Goal: Task Accomplishment & Management: Manage account settings

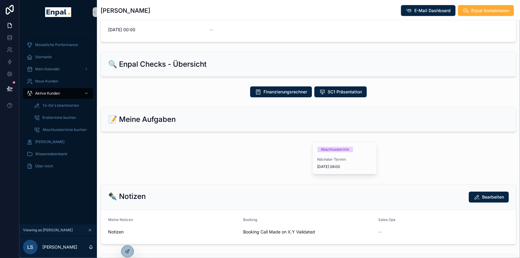
scroll to position [303, 0]
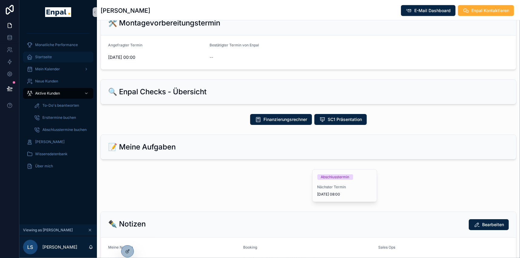
click at [65, 57] on div "Startseite" at bounding box center [58, 57] width 63 height 10
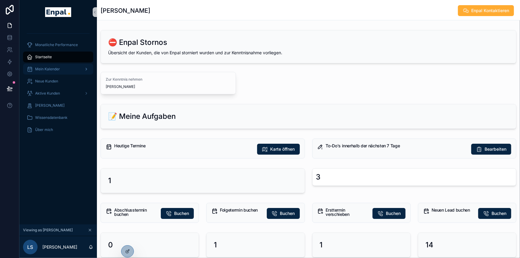
click at [56, 70] on span "Mein Kalender" at bounding box center [47, 69] width 25 height 5
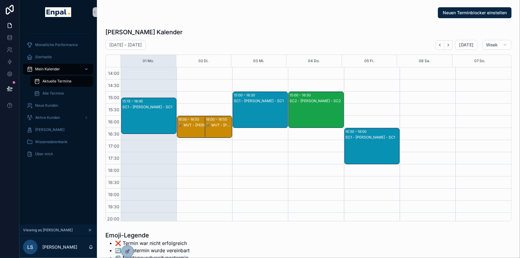
scroll to position [142, 0]
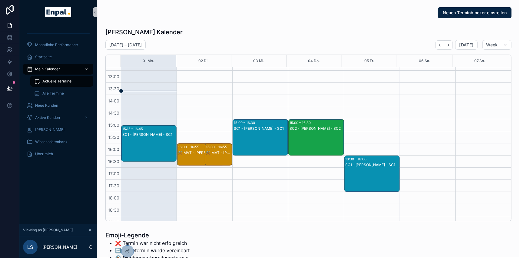
click at [145, 133] on div "SC1 - [PERSON_NAME] - SC1" at bounding box center [149, 134] width 54 height 5
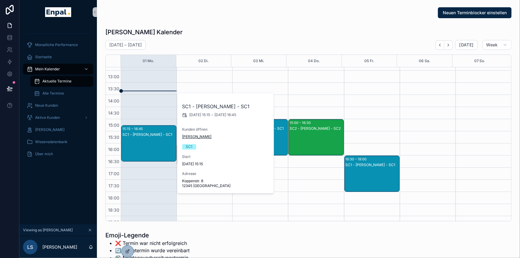
click at [189, 137] on span "[PERSON_NAME]" at bounding box center [196, 136] width 29 height 5
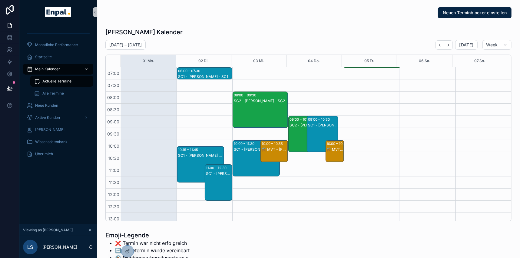
scroll to position [169, 0]
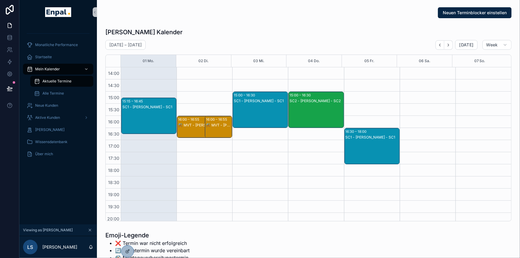
click at [360, 131] on div "16:30 – 18:00" at bounding box center [356, 131] width 23 height 6
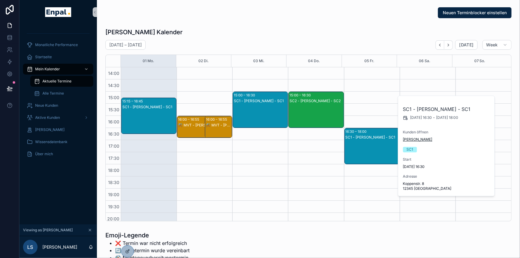
click at [415, 139] on span "[PERSON_NAME]" at bounding box center [417, 139] width 29 height 5
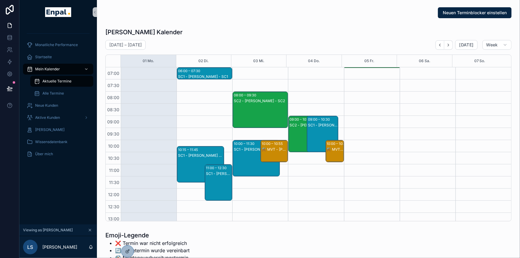
scroll to position [169, 0]
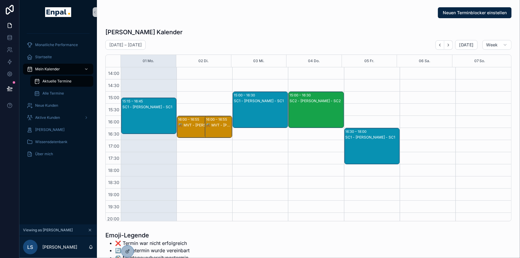
click at [154, 122] on div "SC1 - Julia Krüger - SC1" at bounding box center [149, 121] width 54 height 35
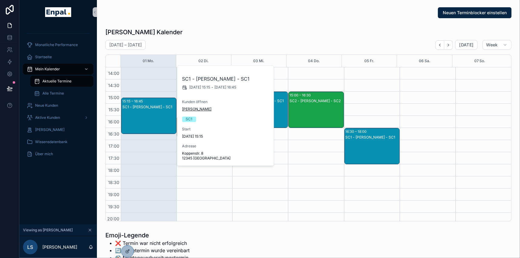
click at [192, 110] on span "[PERSON_NAME]" at bounding box center [196, 109] width 29 height 5
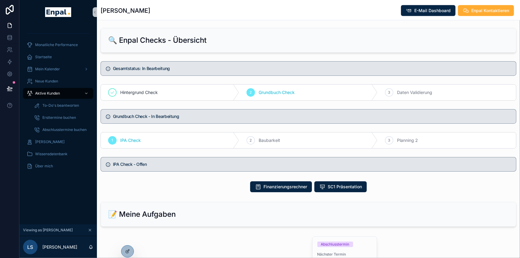
scroll to position [303, 0]
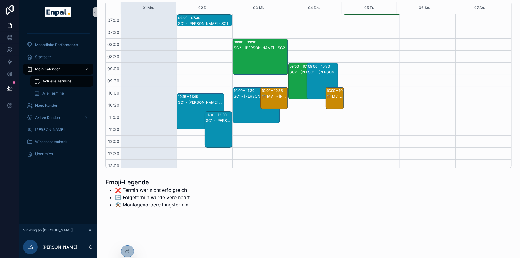
scroll to position [169, 0]
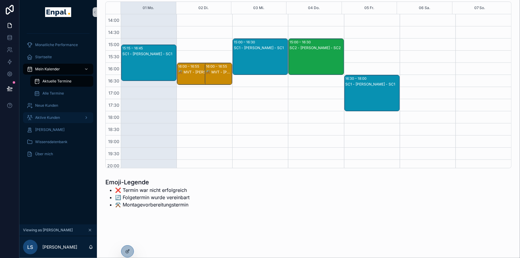
click at [49, 116] on span "Aktive Kunden" at bounding box center [47, 117] width 25 height 5
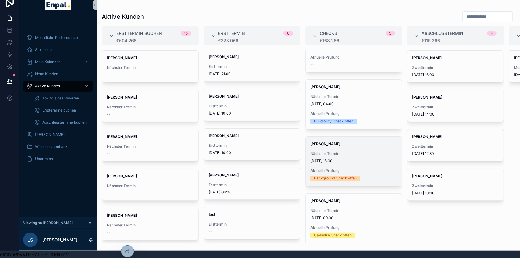
scroll to position [82, 0]
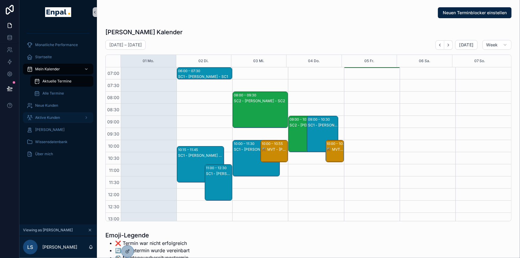
scroll to position [169, 0]
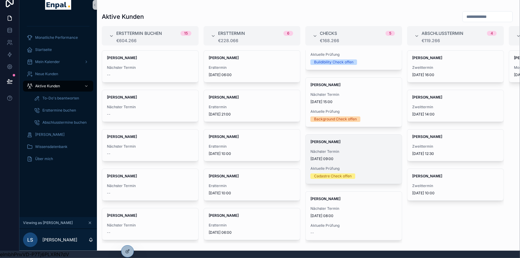
scroll to position [87, 0]
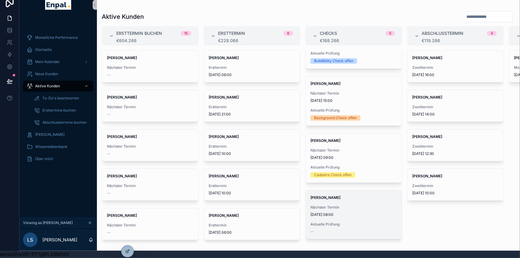
click at [339, 195] on span "[PERSON_NAME]" at bounding box center [353, 197] width 87 height 5
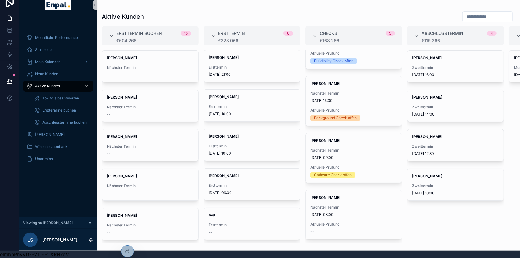
scroll to position [40, 0]
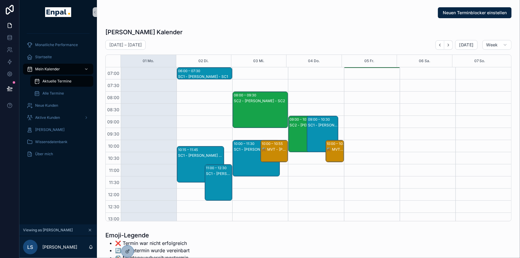
scroll to position [169, 0]
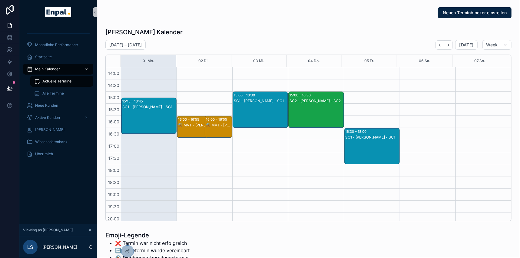
click at [151, 103] on div "15:15 – 16:45 SC1 - Julia Krüger - SC1" at bounding box center [148, 116] width 55 height 36
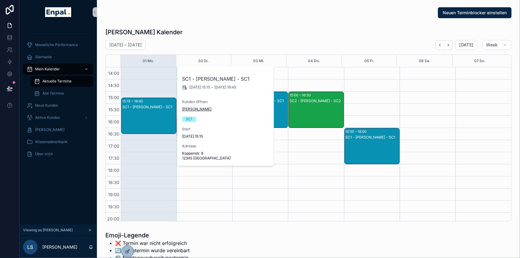
click at [197, 108] on span "[PERSON_NAME]" at bounding box center [196, 109] width 29 height 5
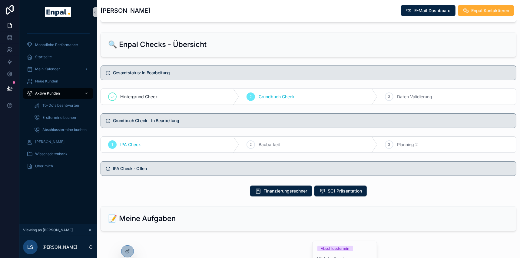
scroll to position [330, 0]
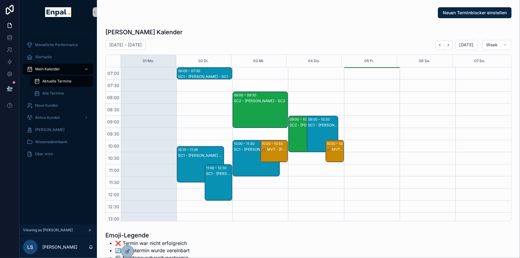
click at [202, 74] on div "SC1 - Melanie Graf - SC1" at bounding box center [205, 76] width 54 height 5
click at [208, 74] on div "SC1 - Melanie Graf - SC1" at bounding box center [205, 76] width 54 height 5
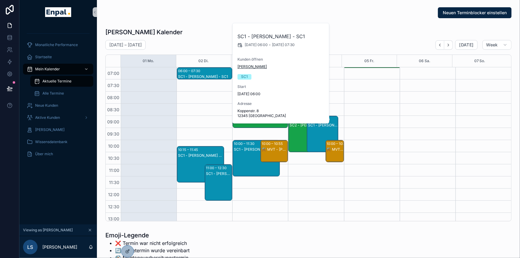
click at [250, 67] on span "[PERSON_NAME]" at bounding box center [251, 66] width 29 height 5
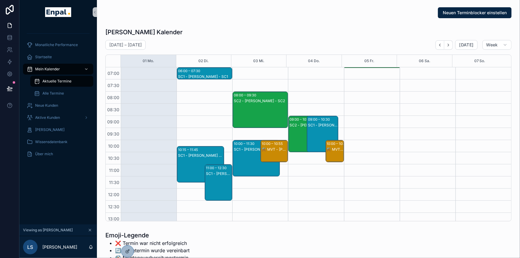
click at [188, 158] on div "SC1 - Miriam Haas - SC1" at bounding box center [200, 170] width 45 height 35
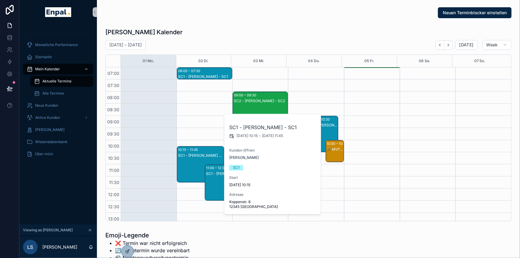
click at [214, 175] on div "SC1 - Christina Frank - SC1" at bounding box center [219, 173] width 26 height 5
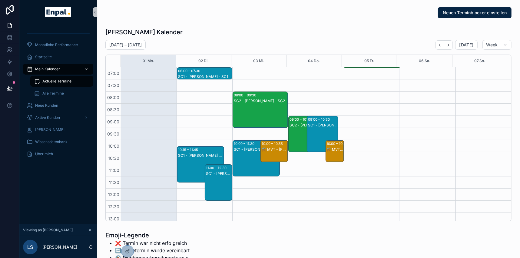
click at [212, 169] on div "11:00 – 12:30" at bounding box center [217, 168] width 22 height 6
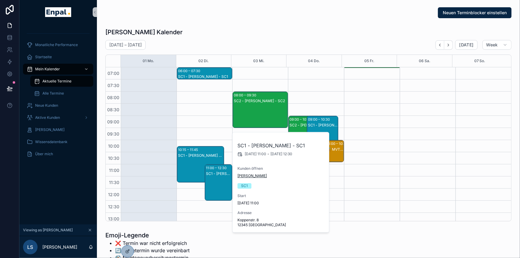
click at [252, 176] on span "[PERSON_NAME]" at bounding box center [251, 175] width 29 height 5
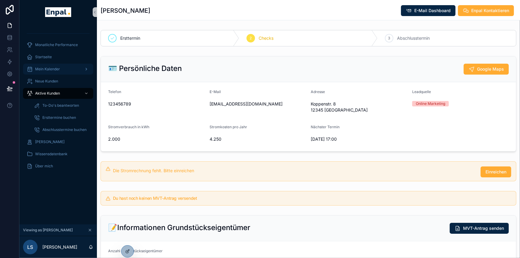
click at [47, 69] on span "Mein Kalender" at bounding box center [47, 69] width 25 height 5
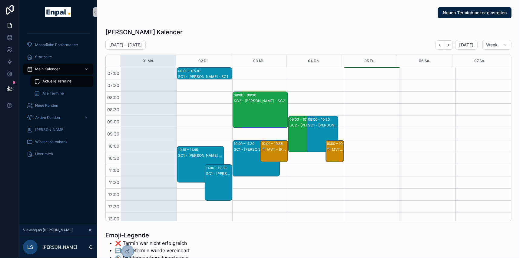
click at [194, 74] on div "SC1 - Melanie Graf - SC1" at bounding box center [205, 76] width 54 height 5
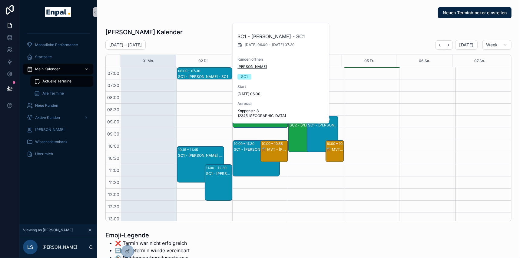
click at [247, 66] on span "[PERSON_NAME]" at bounding box center [251, 66] width 29 height 5
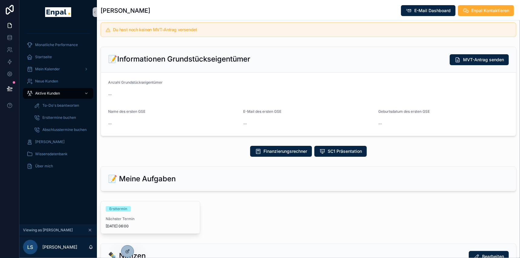
scroll to position [220, 0]
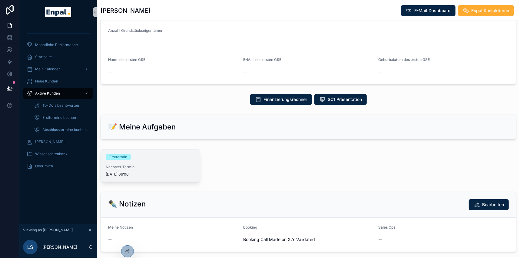
click at [130, 168] on span "Nächster Termin" at bounding box center [150, 166] width 89 height 5
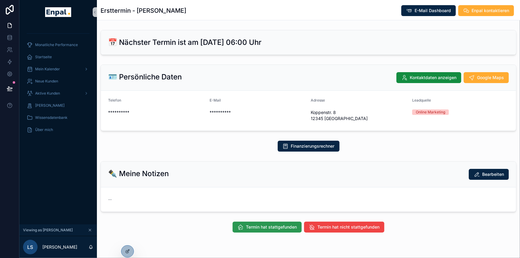
click at [281, 226] on span "Termin hat stattgefunden" at bounding box center [271, 227] width 51 height 6
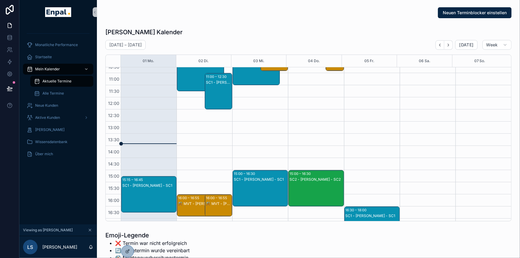
scroll to position [82, 0]
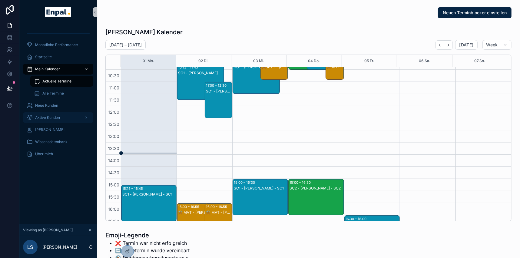
click at [55, 113] on div "Aktive Kunden" at bounding box center [58, 118] width 63 height 10
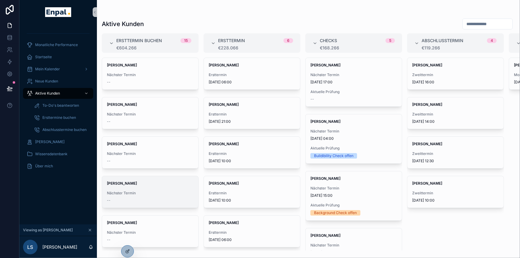
click at [136, 182] on strong "[PERSON_NAME]" at bounding box center [122, 183] width 30 height 5
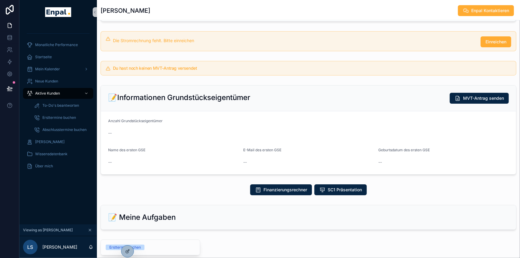
scroll to position [137, 0]
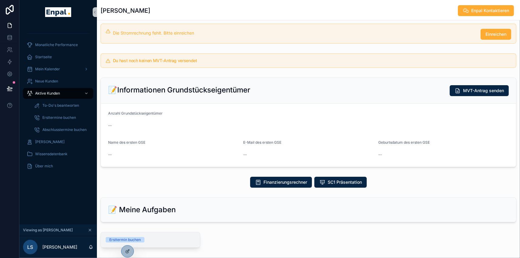
click at [138, 239] on div "Ersttermin buchen" at bounding box center [124, 239] width 31 height 5
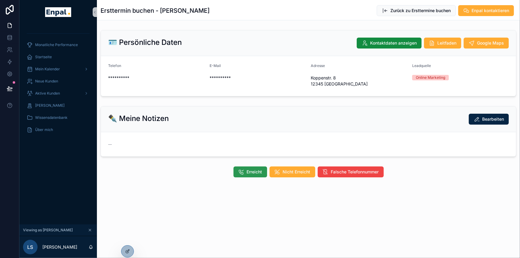
click at [248, 170] on span "Erreicht" at bounding box center [254, 172] width 15 height 6
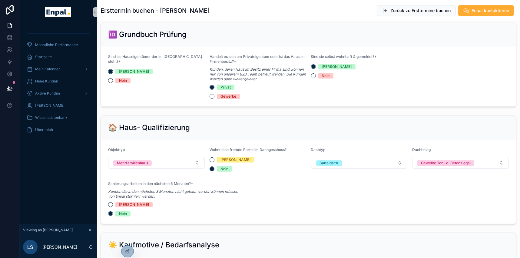
scroll to position [165, 0]
click at [188, 162] on button "Mehrfamilienhaus" at bounding box center [156, 162] width 97 height 12
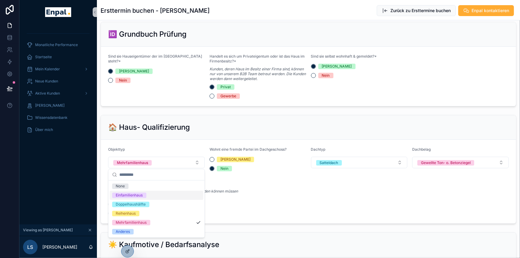
click at [145, 196] on span "Einfamilienhaus" at bounding box center [129, 194] width 34 height 5
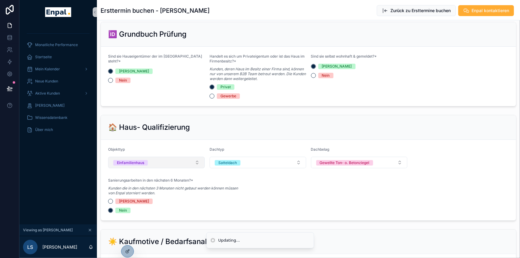
click at [160, 161] on button "Einfamilienhaus" at bounding box center [156, 162] width 97 height 12
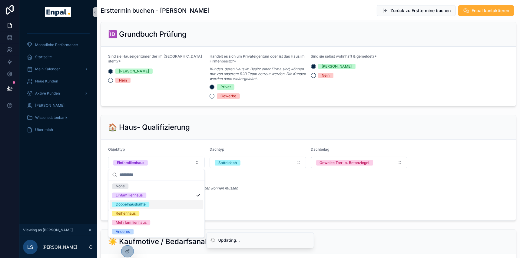
click at [133, 203] on div "Doppelhaushälfte" at bounding box center [131, 203] width 30 height 5
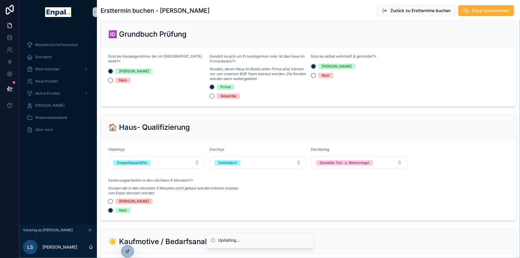
click at [164, 168] on form "Objekttyp Doppelhaushälfte Dachtyp Satteldach Dachbelag Gewellte Ton- o. Betonz…" at bounding box center [308, 180] width 415 height 81
click at [163, 165] on button "Doppelhaushälfte" at bounding box center [156, 162] width 97 height 12
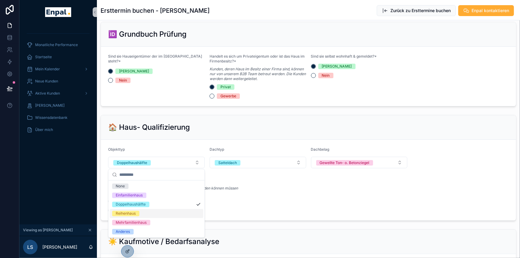
click at [131, 212] on div "Reihenhaus" at bounding box center [126, 212] width 20 height 5
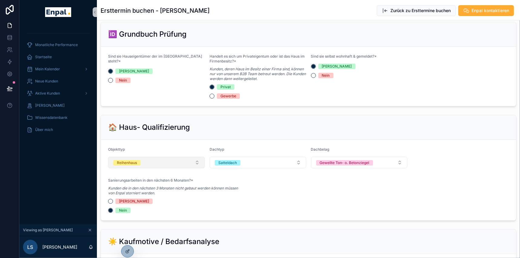
click at [162, 163] on button "Reihenhaus" at bounding box center [156, 162] width 97 height 12
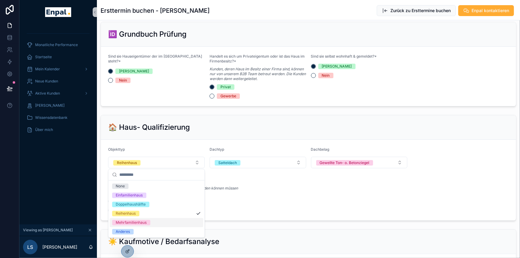
click at [140, 222] on div "Mehrfamilienhaus" at bounding box center [131, 221] width 31 height 5
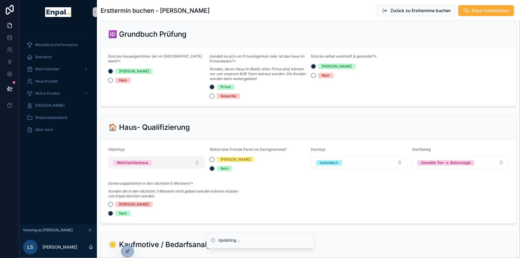
click at [162, 162] on button "Mehrfamilienhaus" at bounding box center [156, 162] width 97 height 12
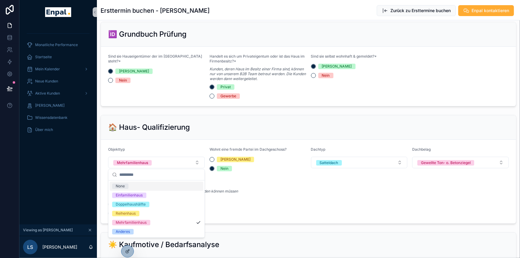
click at [205, 133] on div "🏠 Haus- Qualifizierung" at bounding box center [308, 127] width 415 height 25
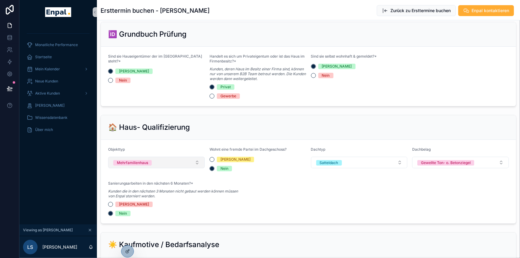
click at [167, 163] on button "Mehrfamilienhaus" at bounding box center [156, 162] width 97 height 12
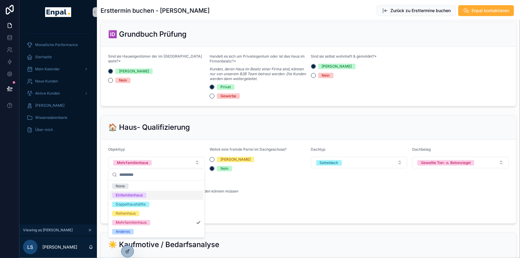
click at [133, 194] on div "Einfamilienhaus" at bounding box center [129, 194] width 27 height 5
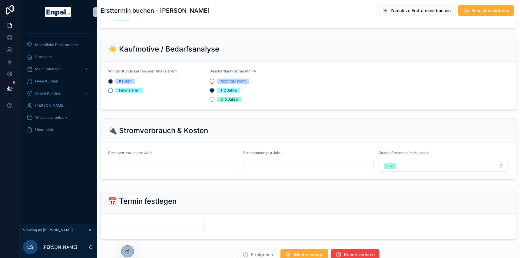
scroll to position [357, 0]
click at [138, 162] on input "scrollable content" at bounding box center [173, 165] width 130 height 8
type input "*****"
click at [276, 163] on input "scrollable content" at bounding box center [308, 165] width 130 height 8
type input "*****"
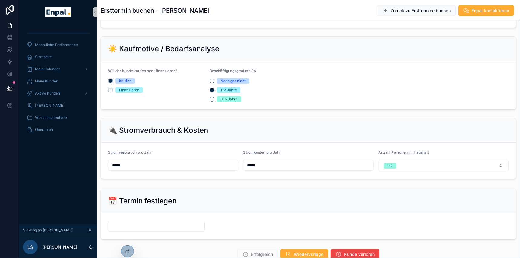
click at [291, 124] on div "🔌 Stromverbrauch & Kosten" at bounding box center [308, 130] width 415 height 25
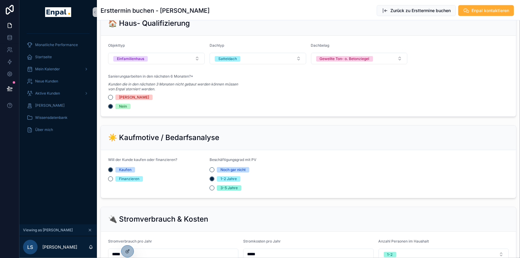
scroll to position [258, 0]
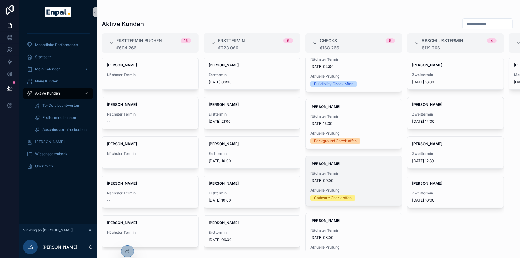
scroll to position [87, 0]
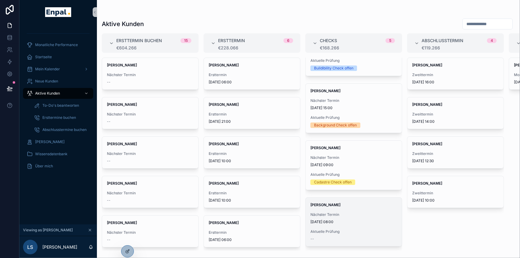
click at [338, 216] on span "Nächster Termin" at bounding box center [353, 214] width 87 height 5
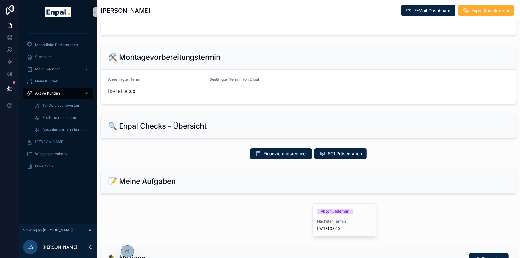
scroll to position [303, 0]
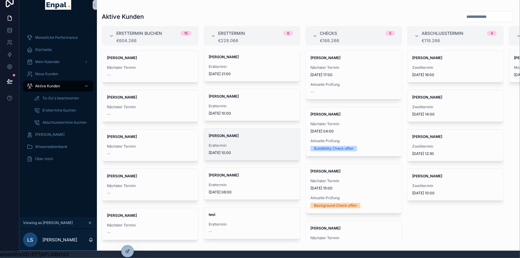
scroll to position [13, 0]
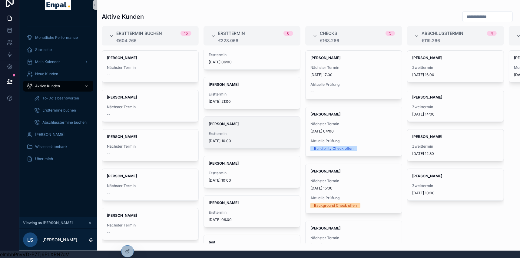
click at [230, 124] on div "Leon Fischer Ersttermin 25.9.2025 10:00" at bounding box center [252, 132] width 96 height 31
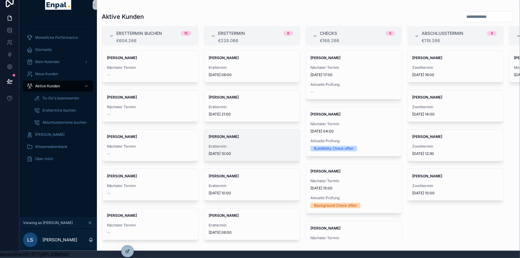
scroll to position [27, 0]
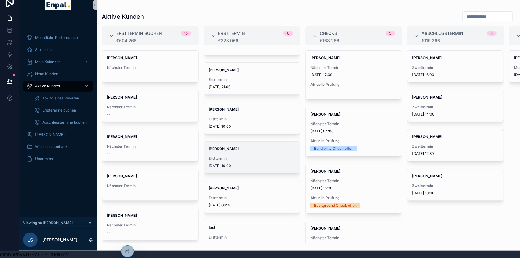
click at [238, 149] on div "Nicole Weiß Ersttermin 9.9.2025 10:00" at bounding box center [252, 156] width 96 height 31
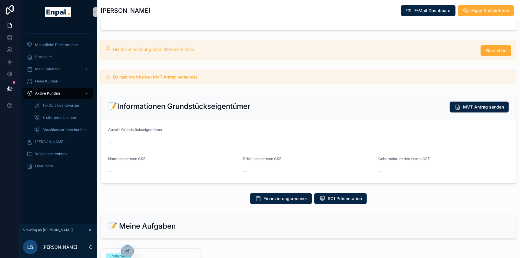
scroll to position [137, 0]
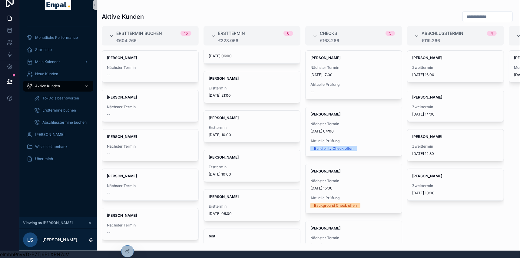
scroll to position [27, 0]
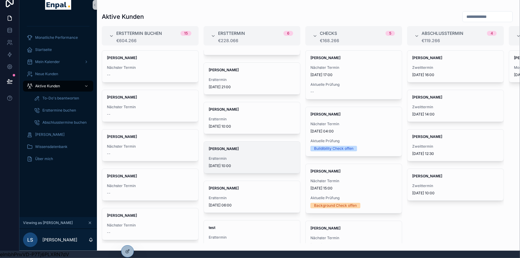
click at [234, 151] on div "Nicole Weiß Ersttermin 9.9.2025 10:00" at bounding box center [252, 156] width 96 height 31
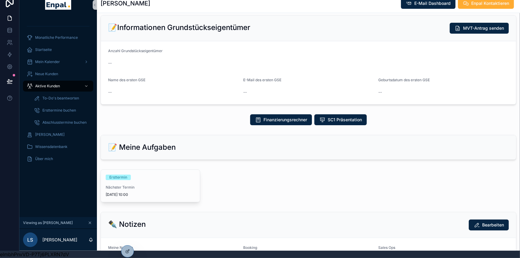
scroll to position [220, 0]
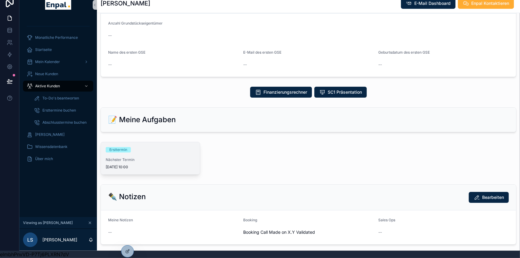
click at [154, 147] on div "Ersttermin" at bounding box center [150, 149] width 89 height 5
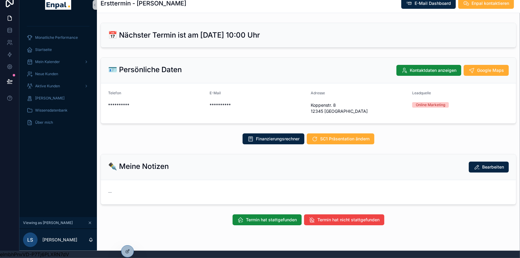
scroll to position [11, 0]
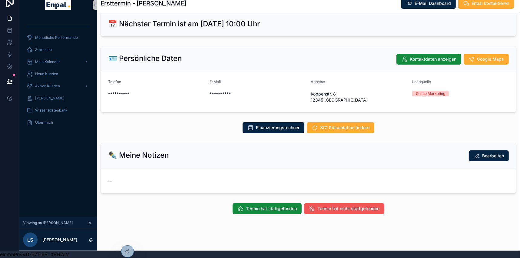
click at [339, 205] on span "Termin hat nicht stattgefunden" at bounding box center [348, 208] width 62 height 6
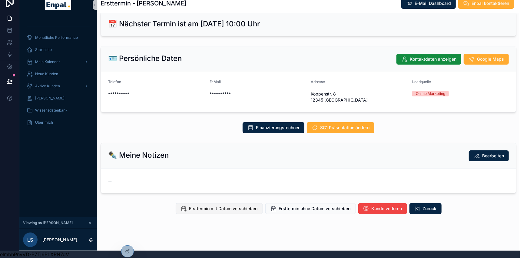
click at [226, 205] on span "Ersttermin mit Datum verschieben" at bounding box center [223, 208] width 68 height 6
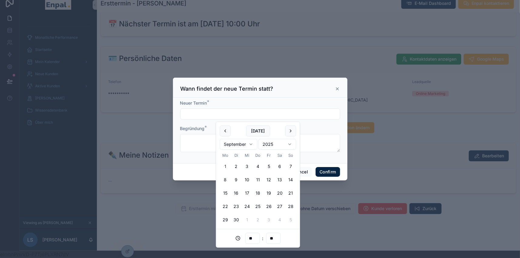
click at [209, 113] on input "text" at bounding box center [259, 114] width 159 height 8
click at [227, 164] on button "1" at bounding box center [225, 166] width 11 height 11
click at [256, 237] on input "**" at bounding box center [252, 238] width 14 height 8
click at [245, 192] on div "16" at bounding box center [252, 193] width 27 height 10
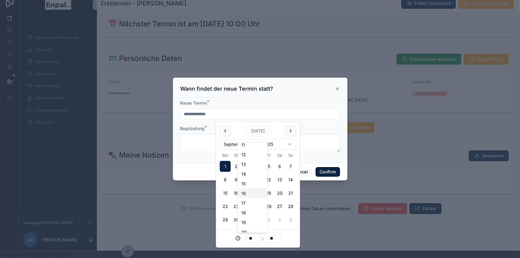
type input "**********"
type input "**"
click at [326, 175] on button "Confirm" at bounding box center [327, 172] width 24 height 10
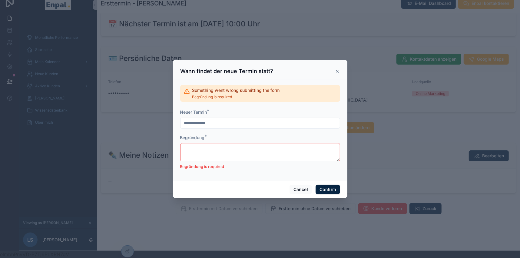
click at [232, 144] on div "Begründung * Begründung is required" at bounding box center [260, 151] width 160 height 35
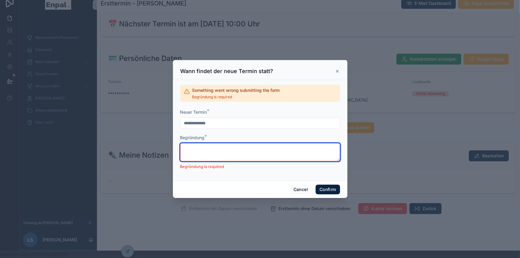
click at [226, 151] on textarea at bounding box center [260, 152] width 160 height 18
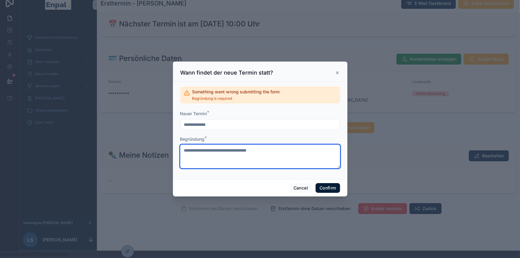
type textarea "**********"
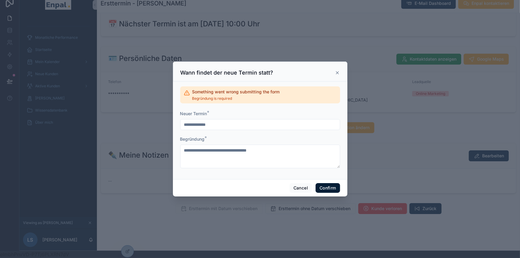
click at [324, 191] on button "Confirm" at bounding box center [327, 188] width 24 height 10
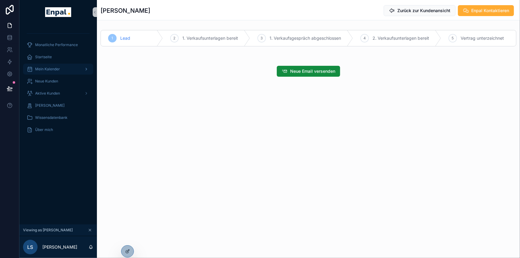
click at [65, 72] on div "Mein Kalender" at bounding box center [58, 69] width 63 height 10
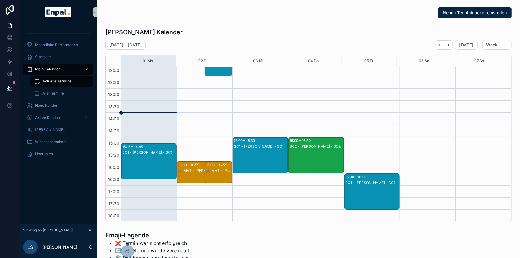
scroll to position [114, 0]
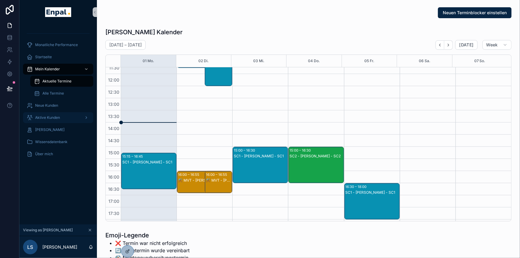
click at [55, 115] on span "Aktive Kunden" at bounding box center [47, 117] width 25 height 5
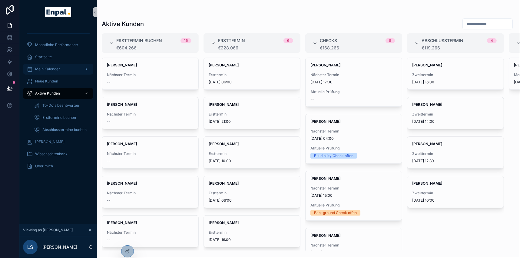
click at [58, 69] on span "Mein Kalender" at bounding box center [47, 69] width 25 height 5
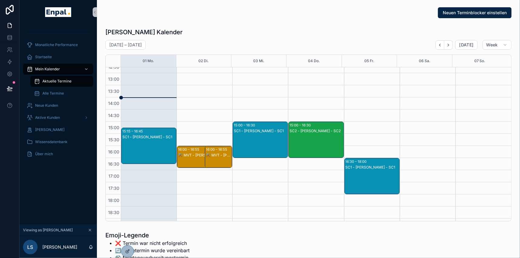
scroll to position [142, 0]
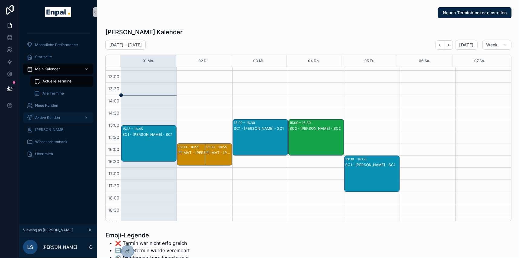
click at [50, 116] on span "Aktive Kunden" at bounding box center [47, 117] width 25 height 5
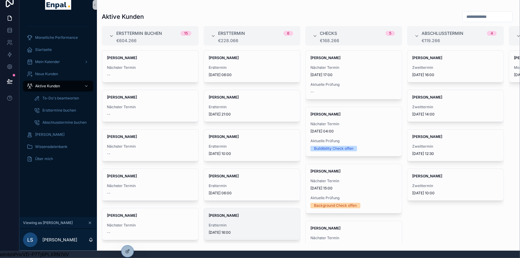
click at [230, 213] on span "[PERSON_NAME]" at bounding box center [252, 215] width 87 height 5
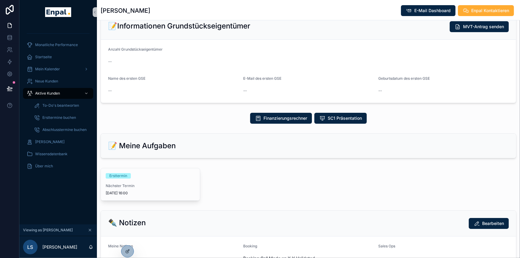
scroll to position [220, 0]
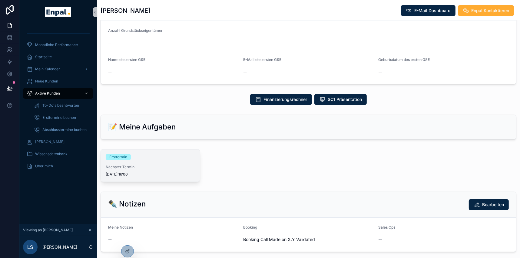
click at [153, 161] on div "Ersttermin Nächster Termin 1.9.2025 16:00" at bounding box center [150, 165] width 99 height 32
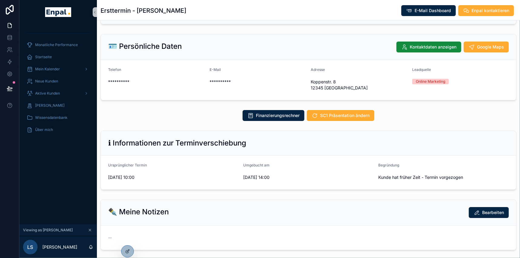
scroll to position [80, 0]
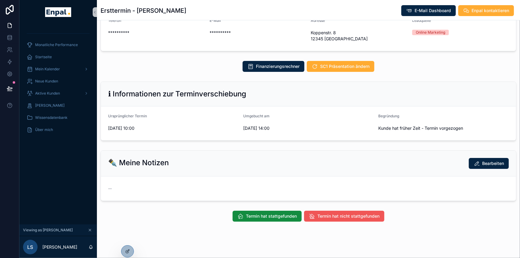
click at [348, 214] on span "Termin hat nicht stattgefunden" at bounding box center [348, 216] width 62 height 6
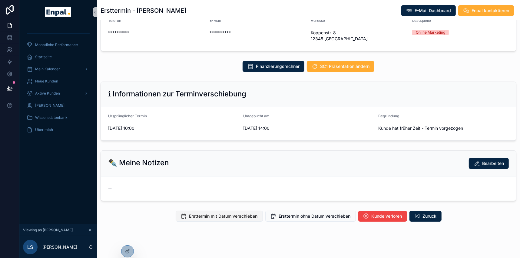
click at [228, 215] on span "Ersttermin mit Datum verschieben" at bounding box center [223, 216] width 68 height 6
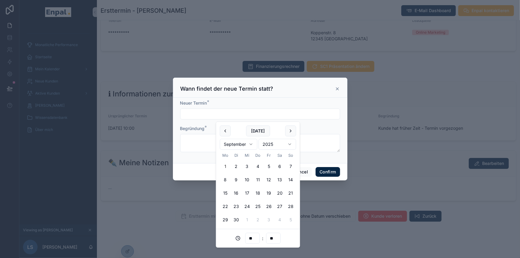
click at [186, 114] on input "text" at bounding box center [259, 114] width 159 height 8
click at [224, 166] on button "1" at bounding box center [225, 166] width 11 height 11
click at [253, 236] on input "**" at bounding box center [252, 238] width 14 height 8
click at [249, 214] on div "18" at bounding box center [252, 213] width 27 height 10
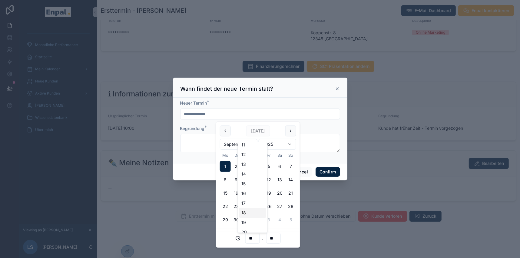
type input "**********"
type input "**"
click at [326, 173] on button "Confirm" at bounding box center [327, 172] width 24 height 10
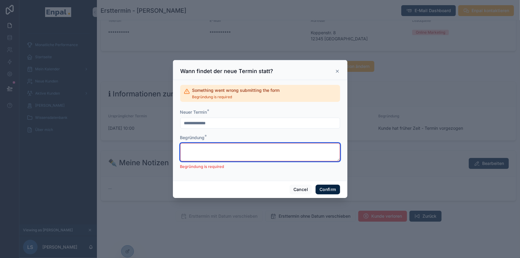
click at [239, 150] on textarea at bounding box center [260, 152] width 160 height 18
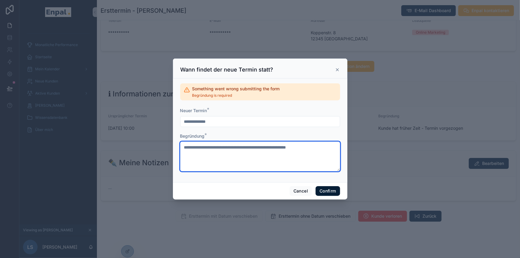
type textarea "**********"
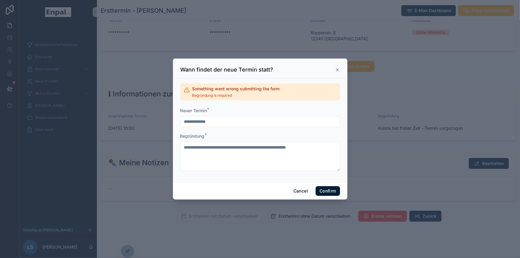
click at [323, 190] on button "Confirm" at bounding box center [327, 191] width 24 height 10
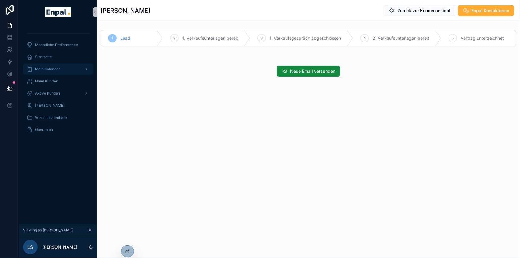
click at [56, 71] on div "Mein Kalender" at bounding box center [58, 69] width 63 height 10
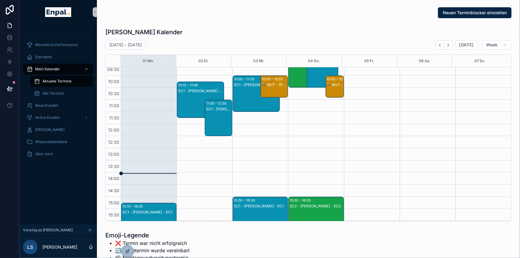
scroll to position [124, 0]
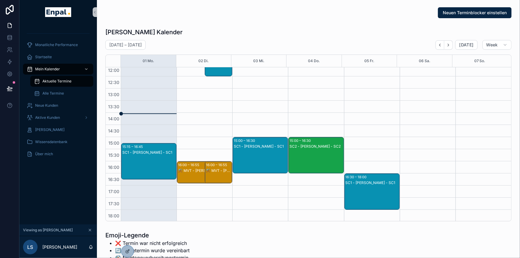
click at [52, 84] on div "Aktuelle Termine" at bounding box center [62, 81] width 56 height 10
click at [56, 97] on div "Alle Termine" at bounding box center [62, 93] width 56 height 10
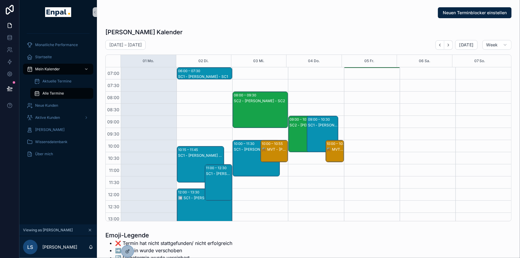
scroll to position [169, 0]
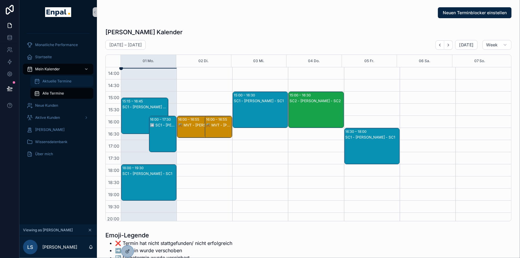
click at [52, 84] on div "Aktuelle Termine" at bounding box center [62, 81] width 56 height 10
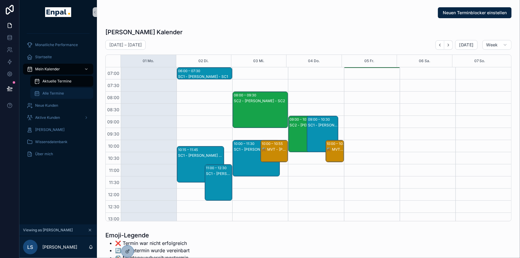
scroll to position [169, 0]
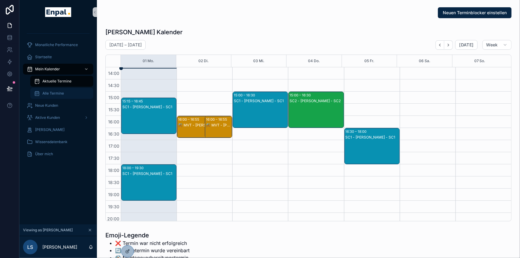
click at [52, 92] on span "Alle Termine" at bounding box center [52, 93] width 21 height 5
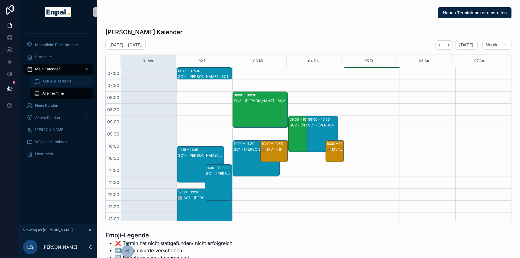
scroll to position [169, 0]
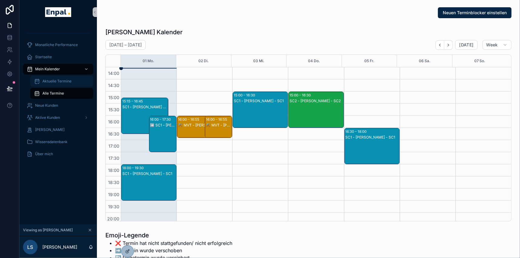
click at [55, 84] on div "Aktuelle Termine" at bounding box center [62, 81] width 56 height 10
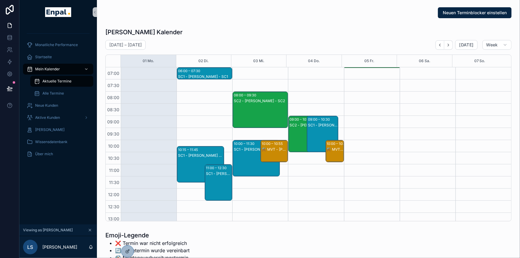
scroll to position [169, 0]
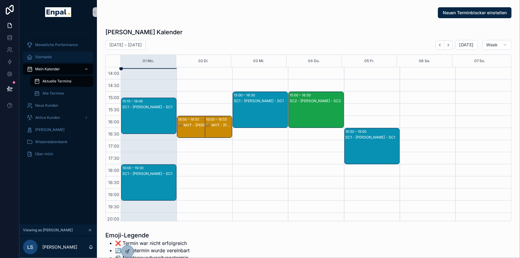
click at [47, 60] on div "Startseite" at bounding box center [58, 57] width 63 height 10
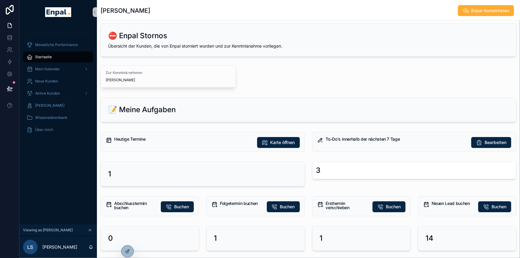
scroll to position [27, 0]
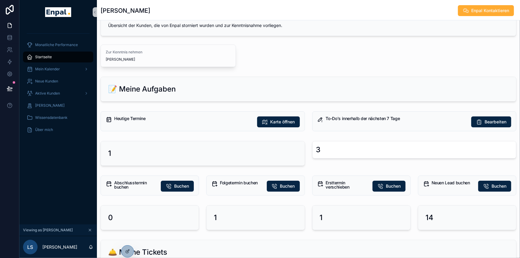
click at [46, 54] on div "Startseite" at bounding box center [58, 57] width 63 height 10
click at [48, 69] on span "Mein Kalender" at bounding box center [47, 69] width 25 height 5
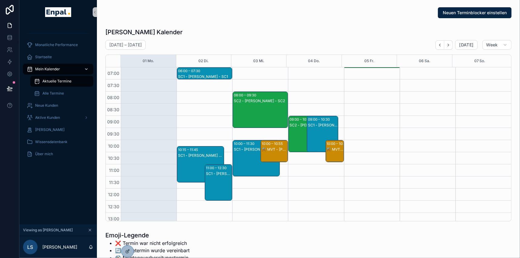
scroll to position [169, 0]
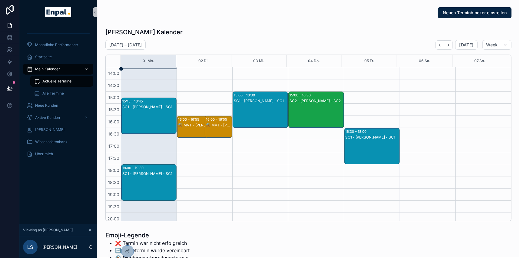
click at [140, 104] on div "SC1 - Julia Krüger - SC1" at bounding box center [149, 106] width 54 height 5
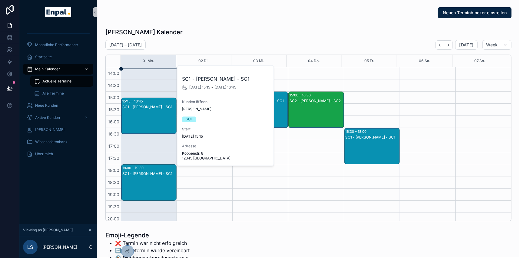
click at [192, 107] on span "[PERSON_NAME]" at bounding box center [196, 109] width 29 height 5
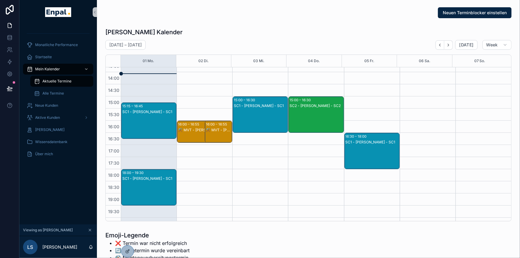
scroll to position [165, 0]
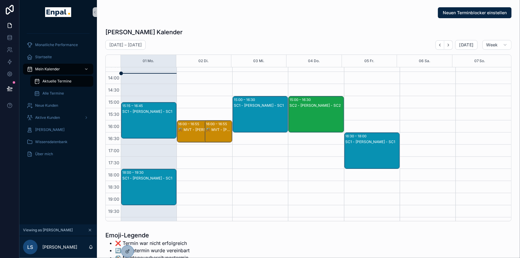
drag, startPoint x: 144, startPoint y: 110, endPoint x: 135, endPoint y: 113, distance: 10.1
click at [135, 113] on div "SC1 - Julia Krüger - SC1" at bounding box center [149, 111] width 54 height 5
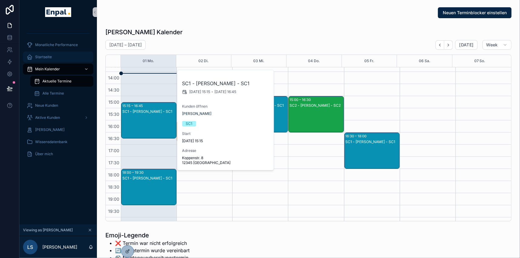
click at [39, 57] on span "Startseite" at bounding box center [43, 56] width 17 height 5
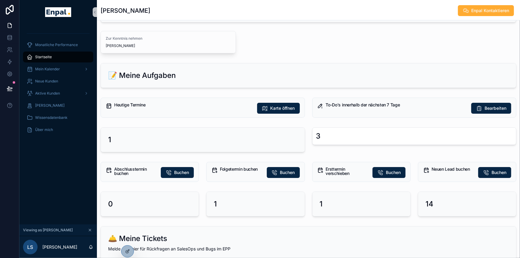
scroll to position [55, 0]
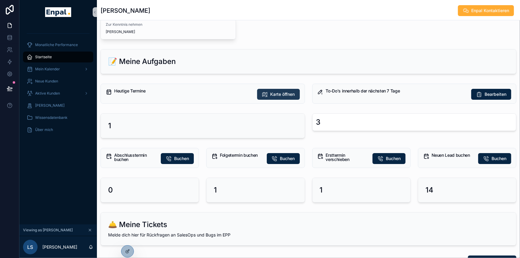
click at [287, 96] on span "Karte öffnen" at bounding box center [282, 94] width 25 height 6
click at [282, 92] on span "Karte öffnen" at bounding box center [282, 94] width 25 height 6
click at [50, 80] on span "Neue Kunden" at bounding box center [46, 81] width 23 height 5
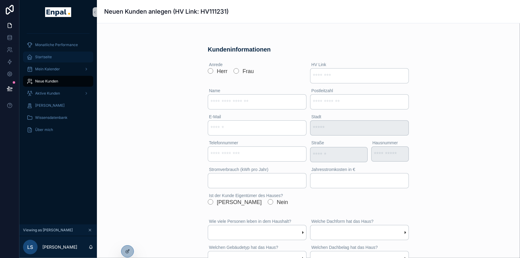
click at [50, 54] on span "Startseite" at bounding box center [43, 56] width 17 height 5
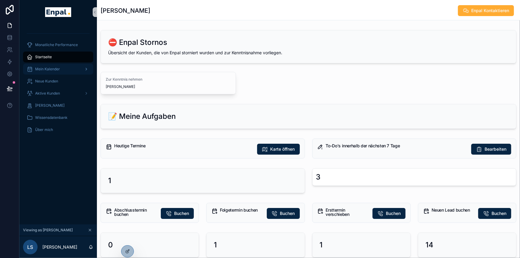
click at [51, 68] on span "Mein Kalender" at bounding box center [47, 69] width 25 height 5
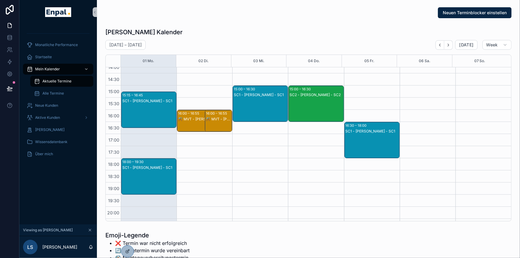
scroll to position [169, 0]
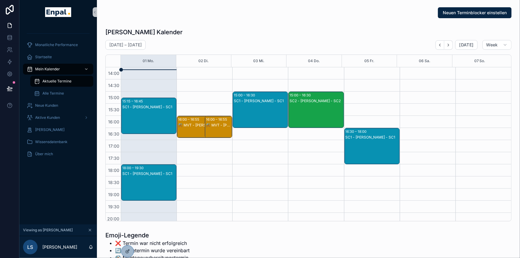
click at [144, 173] on div "SC1 - Nicole Weiß - SC1" at bounding box center [149, 173] width 54 height 5
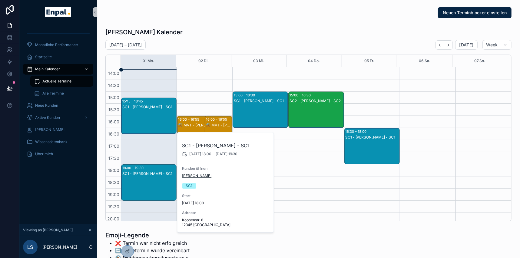
click at [189, 176] on span "[PERSON_NAME]" at bounding box center [196, 175] width 29 height 5
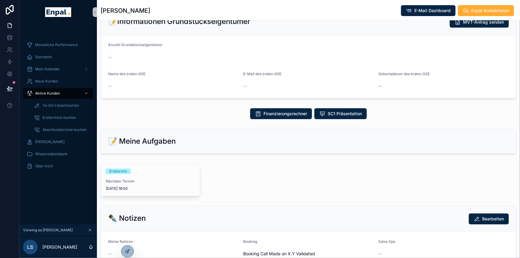
scroll to position [137, 0]
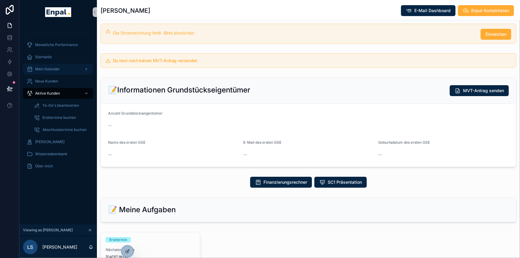
click at [47, 67] on span "Mein Kalender" at bounding box center [47, 69] width 25 height 5
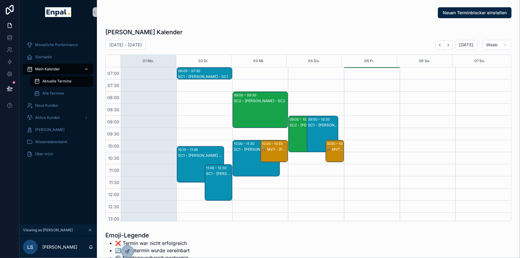
scroll to position [169, 0]
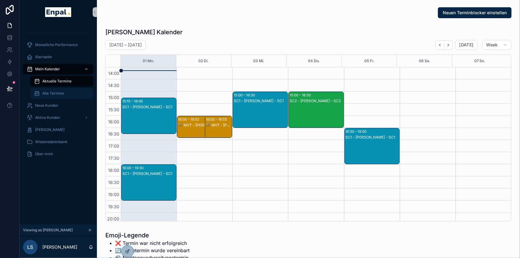
click at [62, 94] on span "Alle Termine" at bounding box center [52, 93] width 21 height 5
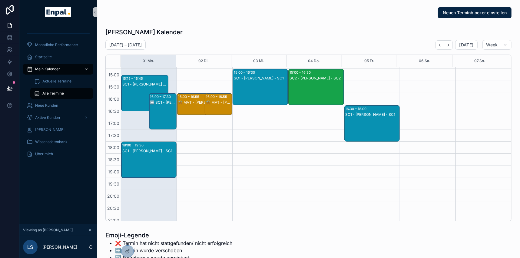
scroll to position [192, 0]
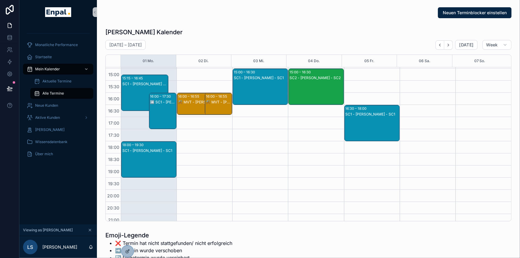
click at [166, 103] on div "➡️ SC1 - Nicole Weiß - SC1" at bounding box center [163, 102] width 26 height 5
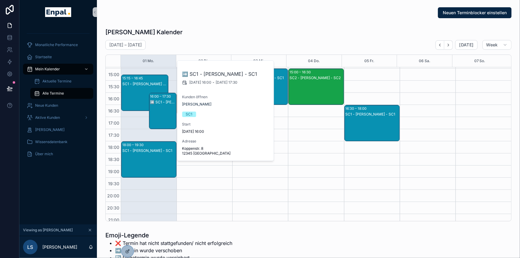
click at [146, 157] on div "SC1 - Nicole Weiß - SC1" at bounding box center [149, 165] width 54 height 35
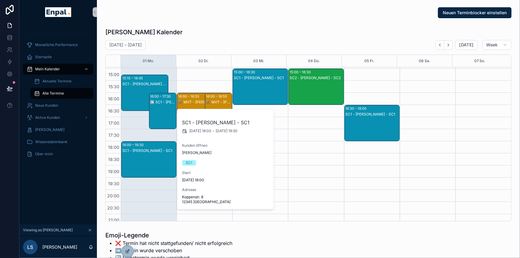
click at [290, 133] on div "09:00 – 10:30 SC2 - Nadine Maier - SC2 15:00 – 16:30 SC2 - Julia Krüger - SC2 0…" at bounding box center [316, 56] width 56 height 363
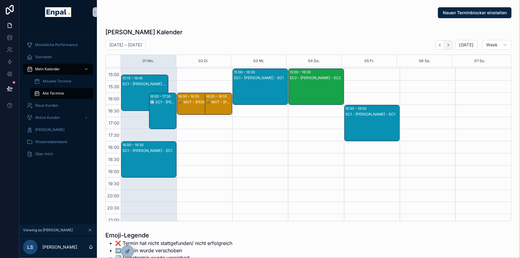
click at [450, 45] on icon "Next" at bounding box center [448, 45] width 5 height 5
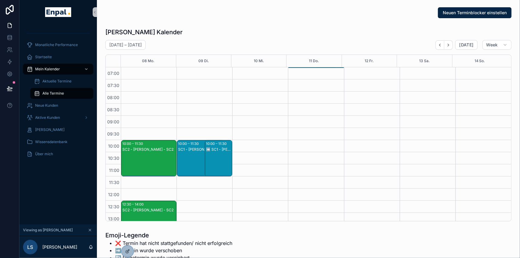
scroll to position [27, 0]
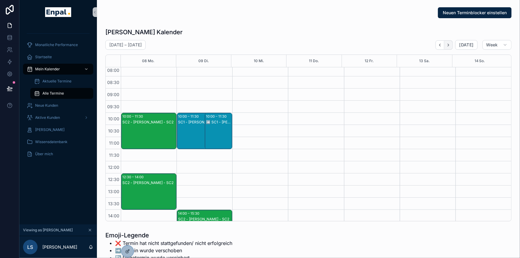
click at [449, 45] on icon "Next" at bounding box center [448, 45] width 1 height 2
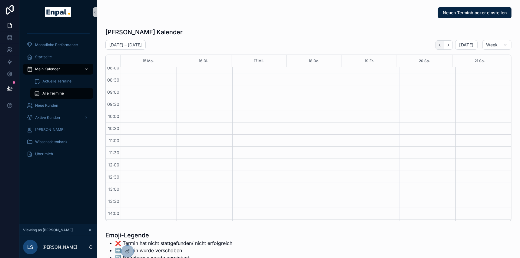
scroll to position [27, 0]
click at [443, 45] on button "Back" at bounding box center [439, 44] width 9 height 9
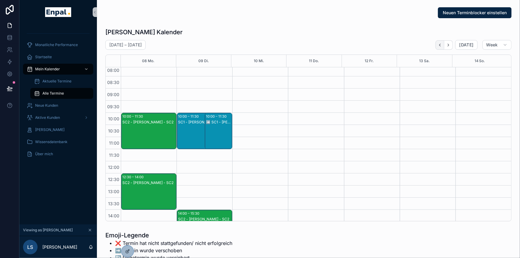
click at [441, 45] on icon "Back" at bounding box center [439, 45] width 5 height 5
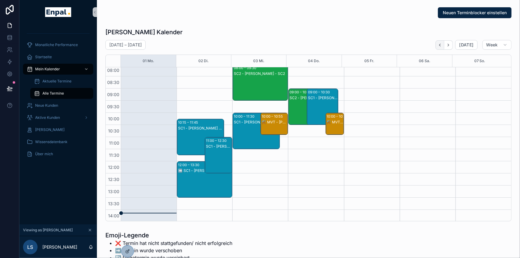
click at [440, 44] on icon "Back" at bounding box center [439, 45] width 5 height 5
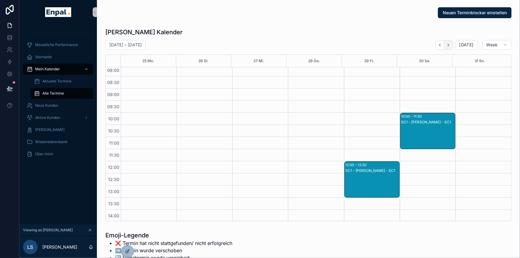
click at [449, 44] on icon "Next" at bounding box center [448, 45] width 5 height 5
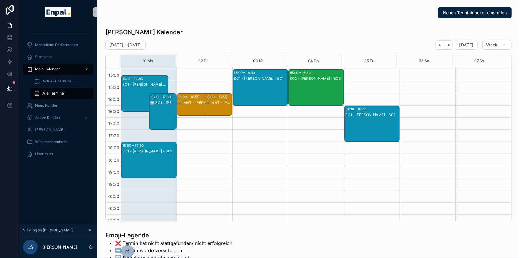
scroll to position [192, 0]
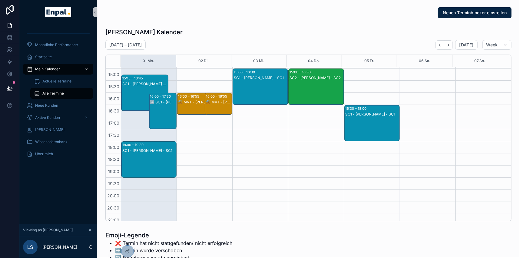
click at [155, 149] on div "SC1 - Nicole Weiß - SC1" at bounding box center [149, 150] width 54 height 5
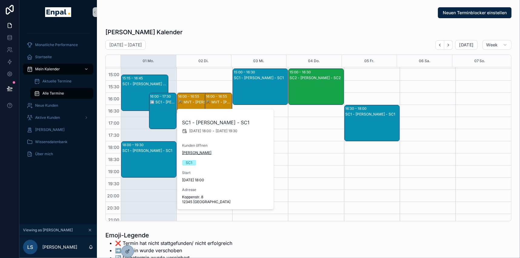
click at [193, 152] on span "[PERSON_NAME]" at bounding box center [196, 152] width 29 height 5
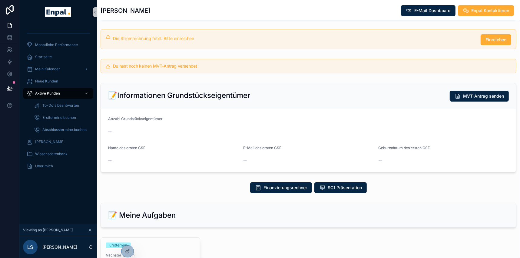
scroll to position [137, 0]
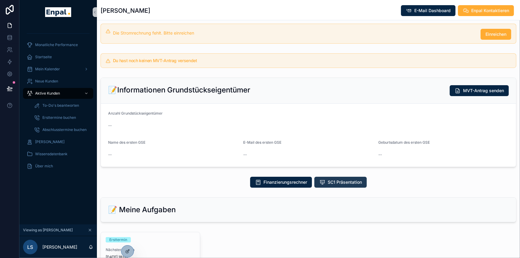
click at [357, 178] on button "SC1 Präsentation" at bounding box center [340, 181] width 52 height 11
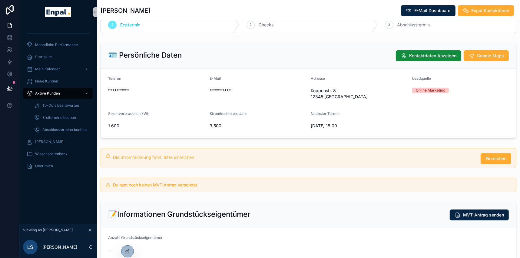
scroll to position [0, 0]
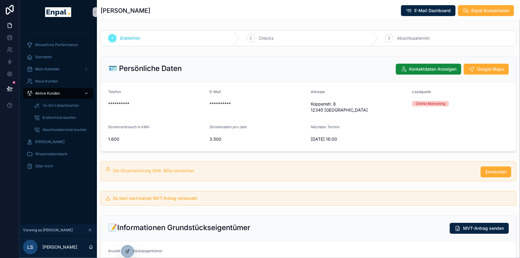
click at [57, 94] on span "Aktive Kunden" at bounding box center [47, 93] width 25 height 5
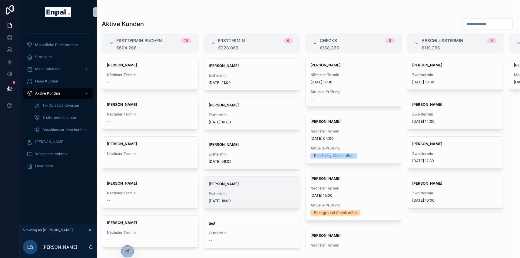
scroll to position [40, 0]
click at [249, 182] on span "[PERSON_NAME]" at bounding box center [252, 182] width 87 height 5
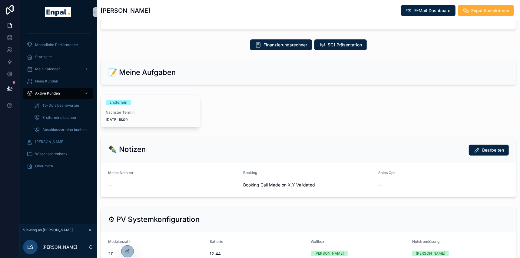
scroll to position [275, 0]
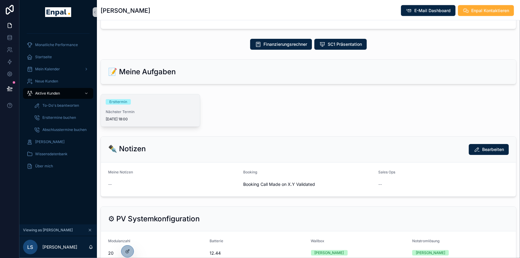
click at [151, 105] on div "Ersttermin Nächster Termin 1.9.2025 18:00" at bounding box center [150, 110] width 99 height 32
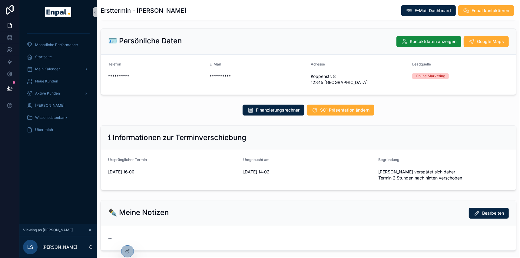
scroll to position [86, 0]
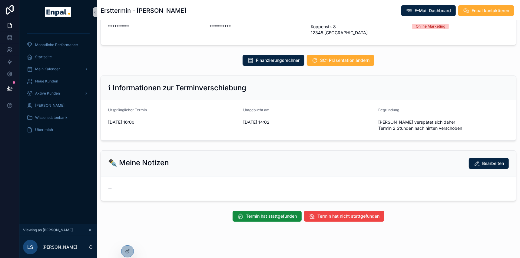
drag, startPoint x: 253, startPoint y: 212, endPoint x: 252, endPoint y: 160, distance: 51.4
click at [252, 160] on div "**********" at bounding box center [308, 83] width 423 height 282
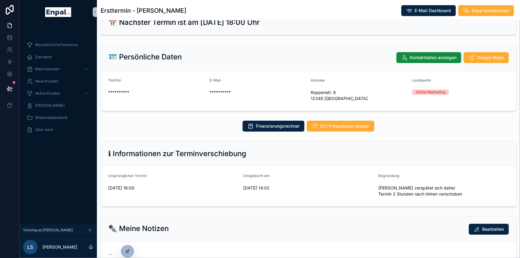
scroll to position [0, 0]
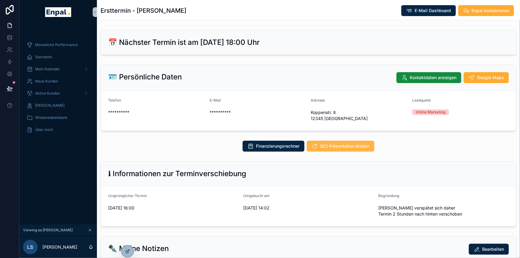
click at [327, 146] on span "SC1 Präsentation ändern" at bounding box center [344, 146] width 49 height 6
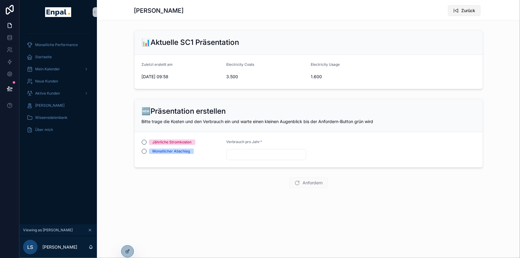
click at [459, 10] on icon "scrollable content" at bounding box center [456, 11] width 6 height 6
click at [459, 12] on icon "scrollable content" at bounding box center [456, 11] width 6 height 6
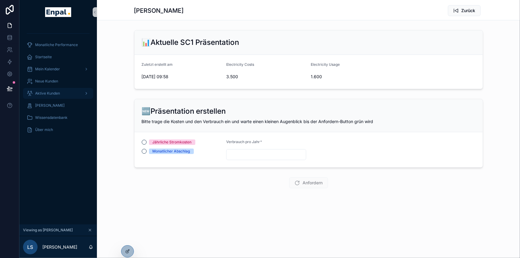
click at [48, 93] on span "Aktive Kunden" at bounding box center [47, 93] width 25 height 5
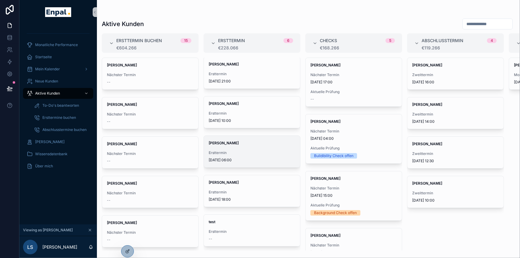
scroll to position [11, 0]
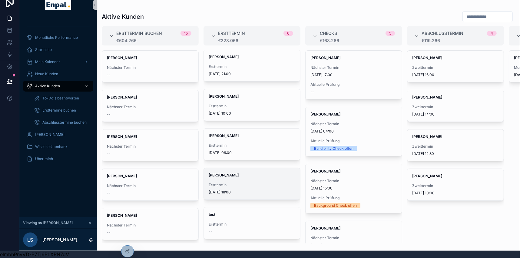
click at [240, 182] on span "Ersttermin" at bounding box center [252, 184] width 87 height 5
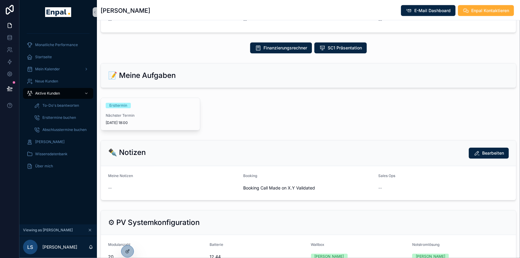
scroll to position [261, 0]
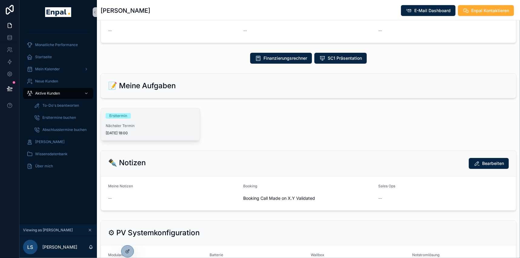
click at [133, 115] on div "Ersttermin" at bounding box center [150, 115] width 89 height 5
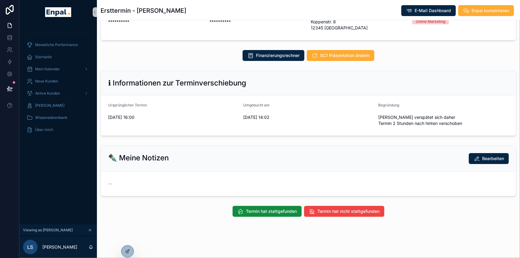
scroll to position [86, 0]
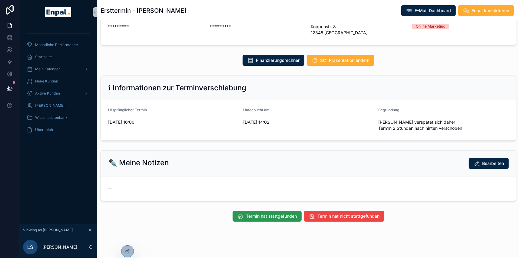
click at [270, 214] on span "Termin hat stattgefunden" at bounding box center [271, 216] width 51 height 6
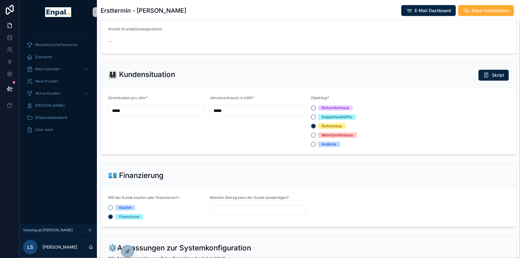
scroll to position [388, 0]
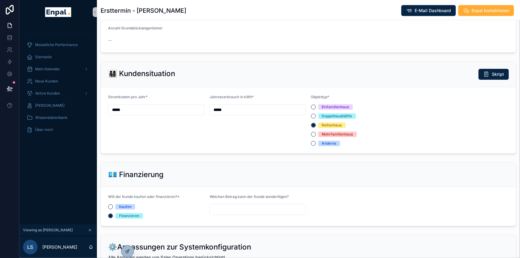
click at [121, 109] on input "*****" at bounding box center [156, 109] width 96 height 8
click at [215, 107] on input "*****" at bounding box center [258, 109] width 96 height 8
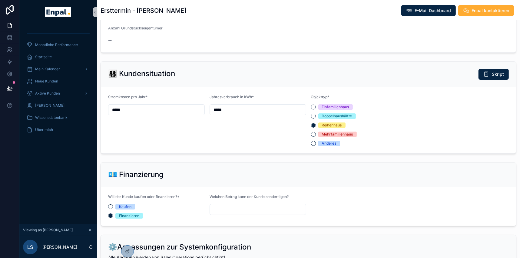
type input "*****"
click at [151, 112] on input "*****" at bounding box center [156, 109] width 96 height 8
type input "*****"
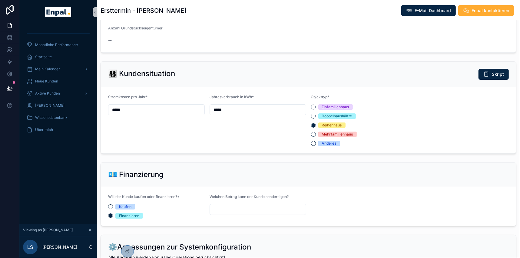
click at [140, 136] on div "Stromkosten pro Jahr* *****" at bounding box center [156, 119] width 97 height 51
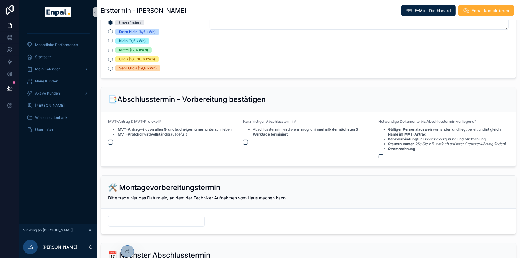
scroll to position [813, 0]
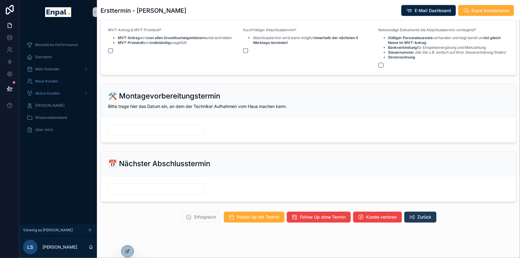
click at [428, 212] on button "Zurück" at bounding box center [420, 216] width 32 height 11
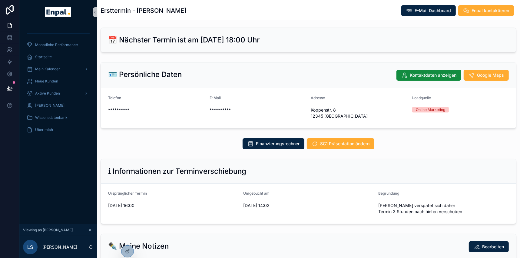
scroll to position [0, 0]
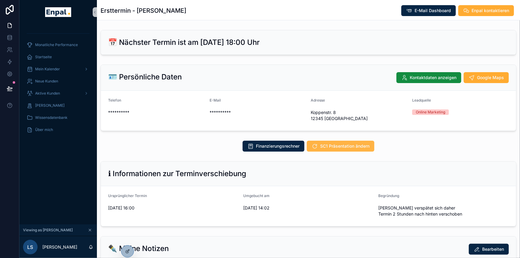
click at [334, 145] on span "SC1 Präsentation ändern" at bounding box center [344, 146] width 49 height 6
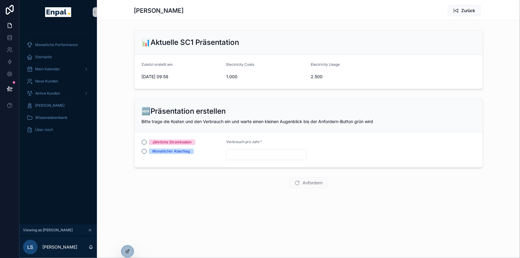
click at [181, 141] on div "Jährliche Stromkosten" at bounding box center [172, 141] width 39 height 5
click at [146, 141] on button "Jährliche Stromkosten" at bounding box center [144, 142] width 5 height 5
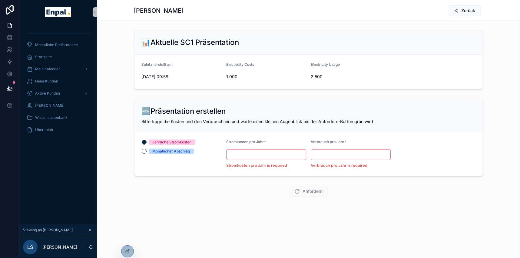
click at [181, 154] on div "Jährliche Stromkosten Monatlicher Abschlag" at bounding box center [182, 153] width 80 height 29
click at [177, 152] on div "Monatlicher Abschlag" at bounding box center [172, 150] width 38 height 5
click at [146, 152] on button "Monatlicher Abschlag" at bounding box center [144, 151] width 5 height 5
click at [176, 141] on div "Jährliche Stromkosten" at bounding box center [172, 141] width 39 height 5
click at [146, 141] on button "Jährliche Stromkosten" at bounding box center [144, 142] width 5 height 5
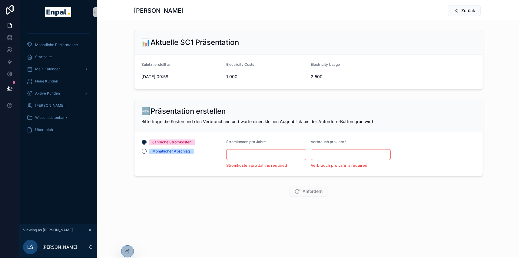
click at [254, 152] on input "scrollable content" at bounding box center [265, 154] width 79 height 8
type input "******"
click at [460, 12] on button "Zurück" at bounding box center [464, 10] width 33 height 11
click at [469, 8] on span "Zurück" at bounding box center [468, 11] width 14 height 6
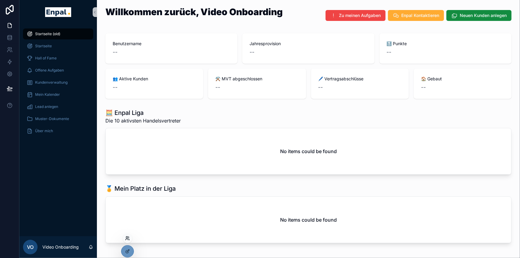
click at [127, 237] on icon at bounding box center [127, 237] width 5 height 5
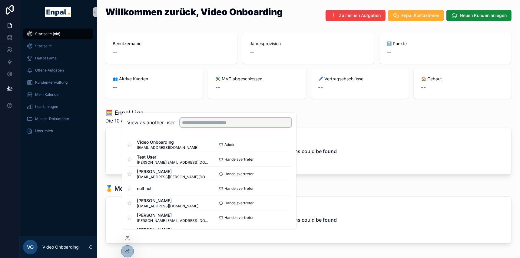
click at [198, 126] on input "text" at bounding box center [235, 123] width 111 height 10
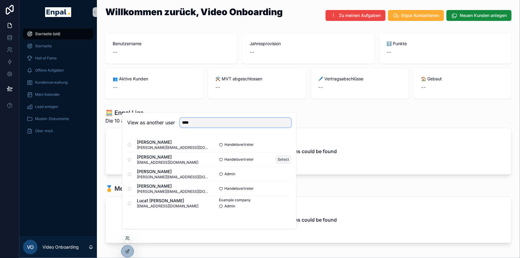
type input "****"
click at [281, 161] on button "Select" at bounding box center [283, 159] width 16 height 9
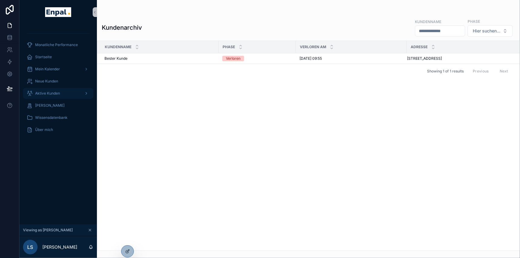
click at [51, 92] on span "Aktive Kunden" at bounding box center [47, 93] width 25 height 5
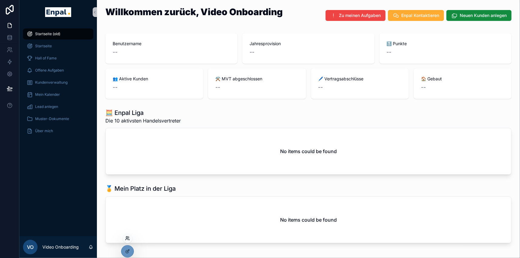
click at [126, 237] on icon at bounding box center [127, 237] width 2 height 2
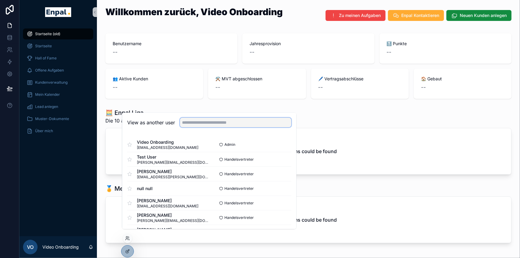
click at [203, 127] on input "text" at bounding box center [235, 123] width 111 height 10
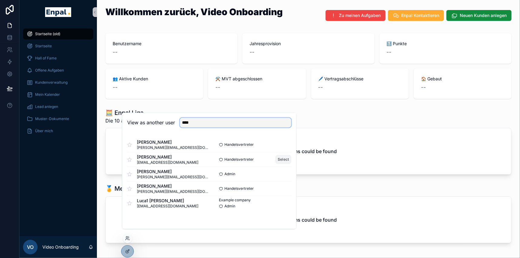
type input "****"
click at [283, 163] on button "Select" at bounding box center [283, 159] width 16 height 9
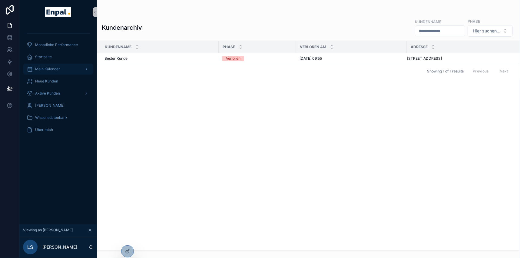
click at [62, 69] on div "Mein Kalender" at bounding box center [58, 69] width 63 height 10
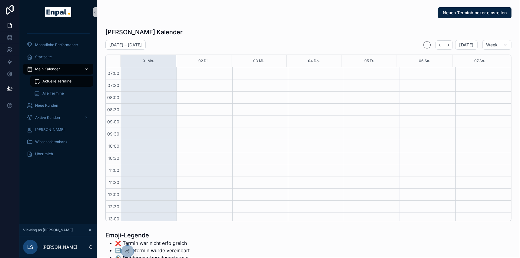
scroll to position [169, 0]
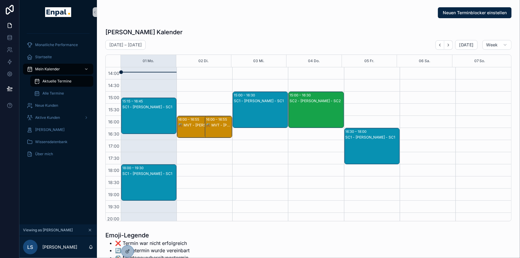
click at [148, 173] on div "SC1 - Nicole Weiß - SC1" at bounding box center [149, 173] width 54 height 5
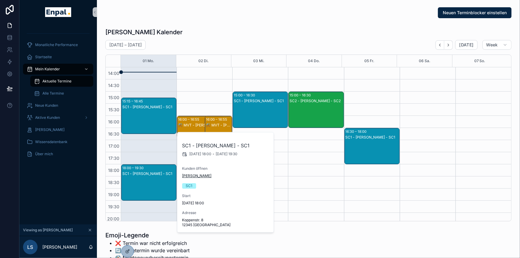
click at [191, 176] on span "[PERSON_NAME]" at bounding box center [196, 175] width 29 height 5
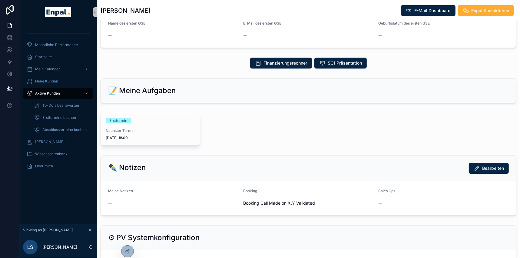
scroll to position [248, 0]
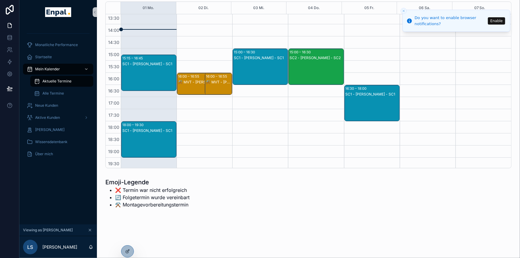
scroll to position [169, 0]
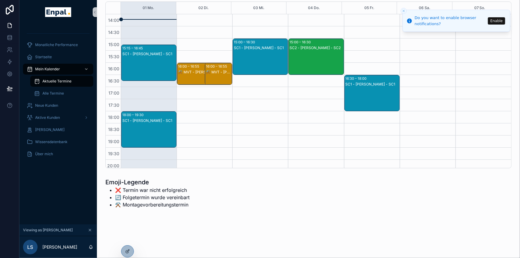
click at [150, 119] on div "SC1 - Nicole Weiß - SC1" at bounding box center [149, 120] width 54 height 5
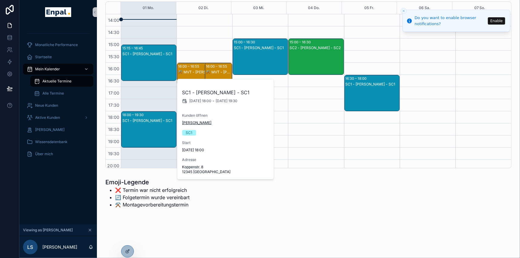
click at [192, 124] on span "[PERSON_NAME]" at bounding box center [196, 122] width 29 height 5
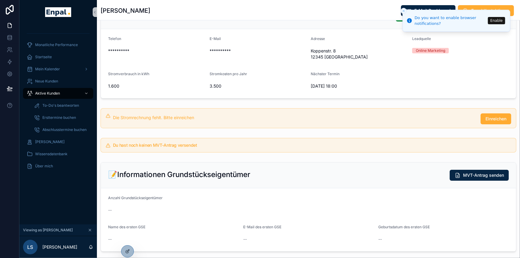
click at [403, 10] on icon "Close toast" at bounding box center [404, 11] width 4 height 4
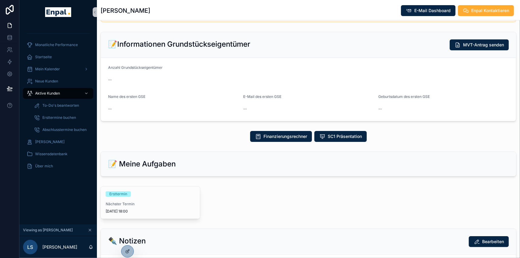
scroll to position [303, 0]
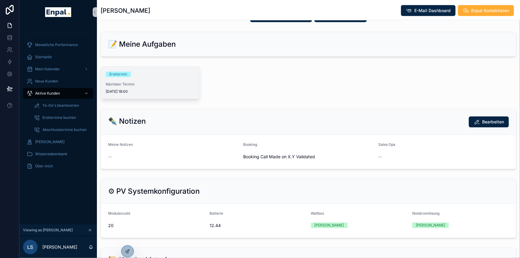
click at [139, 82] on span "Nächster Termin" at bounding box center [150, 84] width 89 height 5
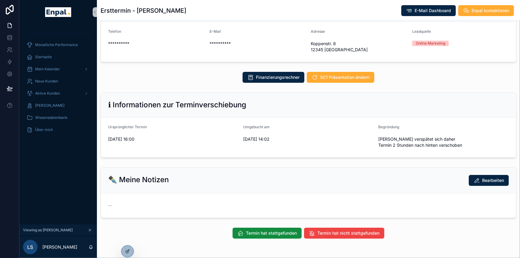
scroll to position [86, 0]
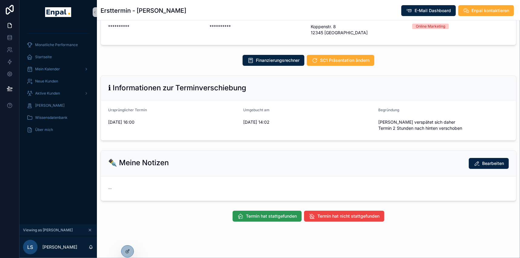
click at [272, 215] on span "Termin hat stattgefunden" at bounding box center [271, 216] width 51 height 6
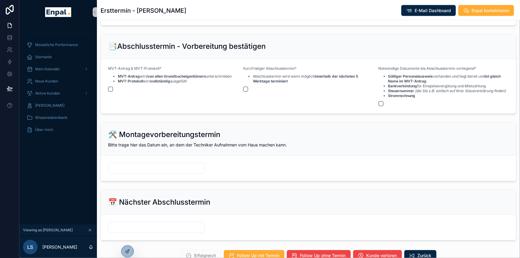
scroll to position [813, 0]
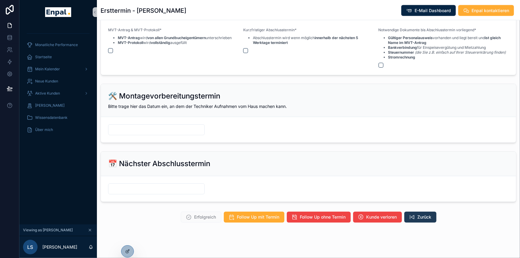
click at [423, 214] on span "Zurück" at bounding box center [424, 217] width 14 height 6
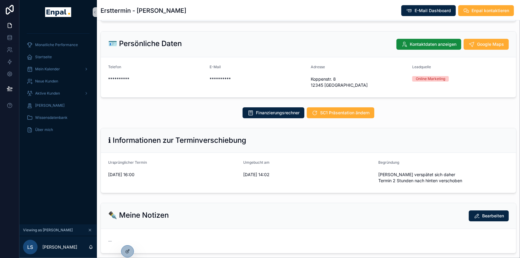
scroll to position [86, 0]
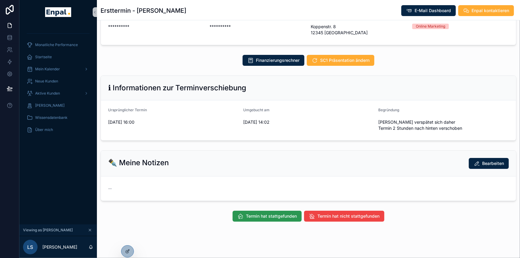
click at [270, 215] on span "Termin hat stattgefunden" at bounding box center [271, 216] width 51 height 6
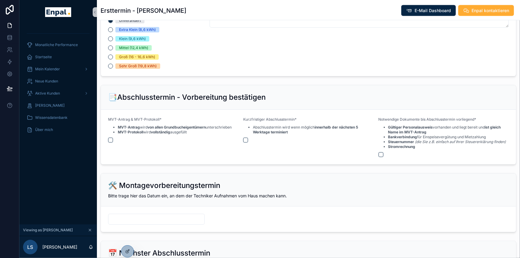
scroll to position [801, 0]
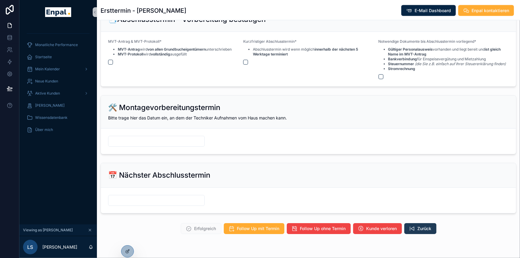
click at [419, 226] on span "Zurück" at bounding box center [424, 228] width 14 height 6
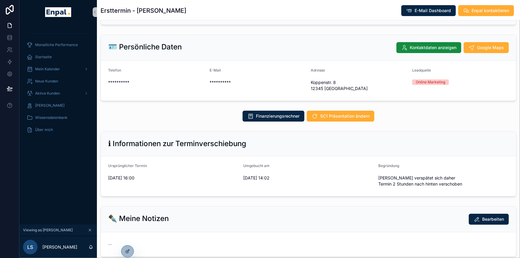
scroll to position [27, 0]
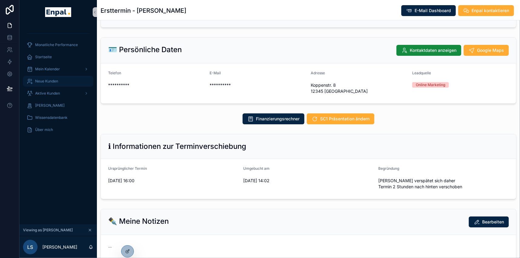
click at [48, 80] on span "Neue Kunden" at bounding box center [46, 81] width 23 height 5
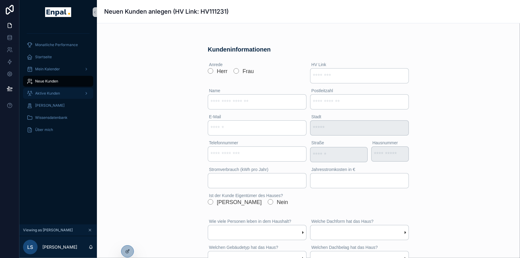
click at [51, 91] on span "Aktive Kunden" at bounding box center [47, 93] width 25 height 5
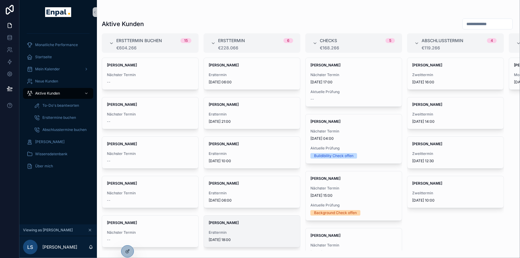
click at [229, 230] on span "Ersttermin" at bounding box center [252, 232] width 87 height 5
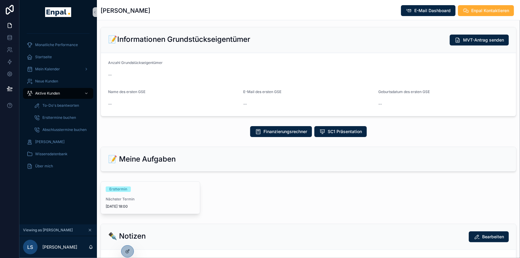
scroll to position [192, 0]
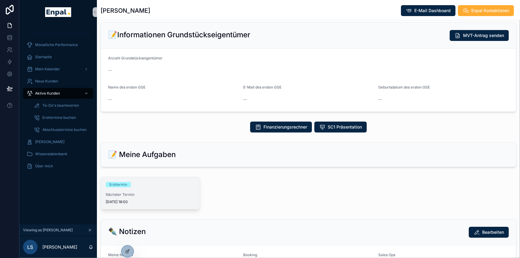
click at [139, 193] on span "Nächster Termin" at bounding box center [150, 194] width 89 height 5
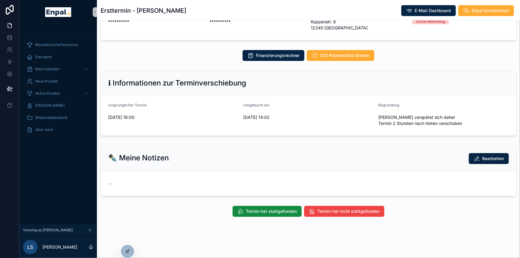
scroll to position [86, 0]
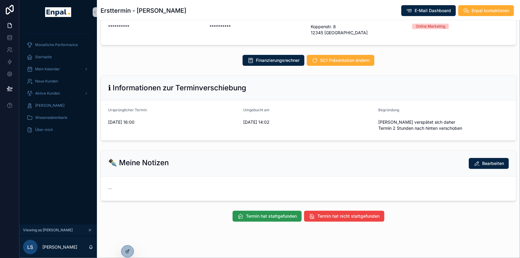
click at [268, 215] on span "Termin hat stattgefunden" at bounding box center [271, 216] width 51 height 6
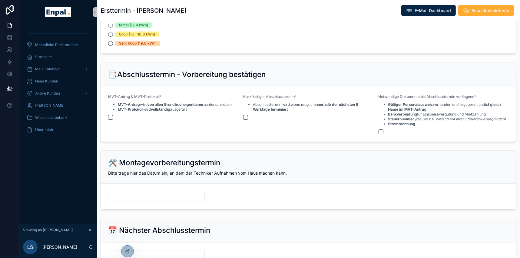
scroll to position [813, 0]
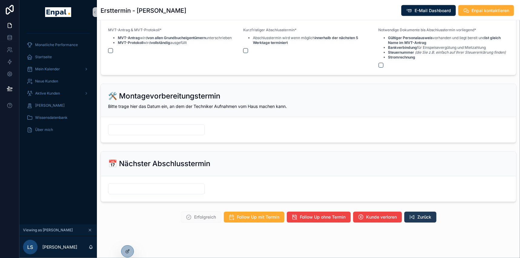
click at [422, 214] on span "Zurück" at bounding box center [424, 217] width 14 height 6
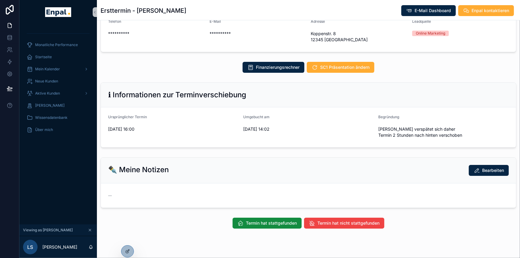
scroll to position [86, 0]
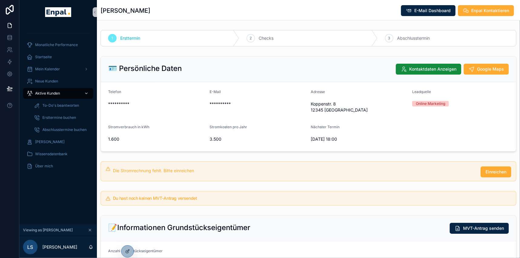
click at [42, 92] on span "Aktive Kunden" at bounding box center [47, 93] width 25 height 5
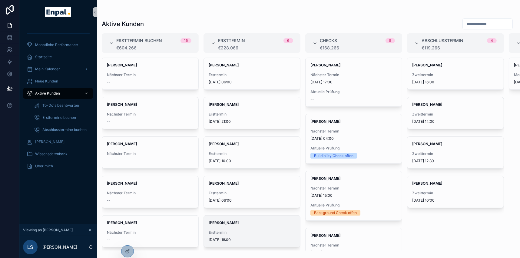
click at [233, 234] on span "Ersttermin" at bounding box center [252, 232] width 87 height 5
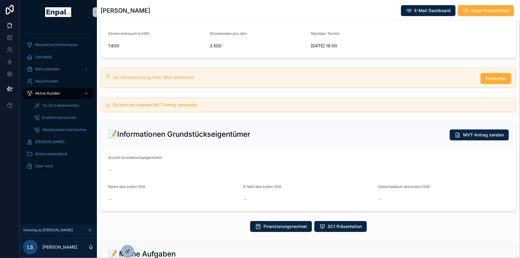
scroll to position [14, 0]
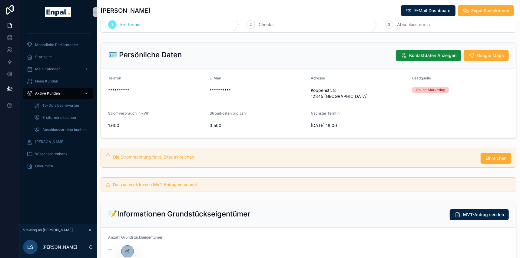
click at [48, 94] on span "Aktive Kunden" at bounding box center [47, 93] width 25 height 5
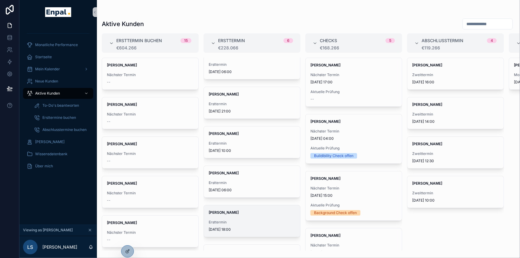
scroll to position [27, 0]
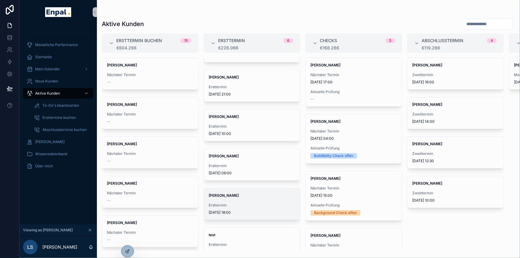
click at [229, 207] on div "Ersttermin 1.9.2025 18:00" at bounding box center [252, 208] width 87 height 12
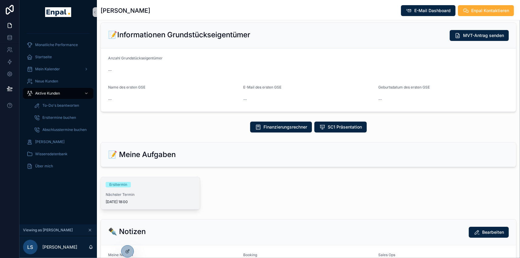
click at [138, 182] on div "Ersttermin" at bounding box center [150, 184] width 89 height 5
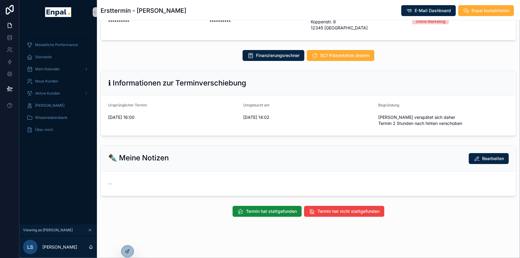
scroll to position [86, 0]
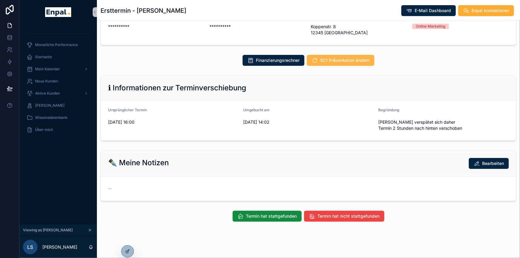
click at [356, 58] on span "SC1 Präsentation ändern" at bounding box center [344, 60] width 49 height 6
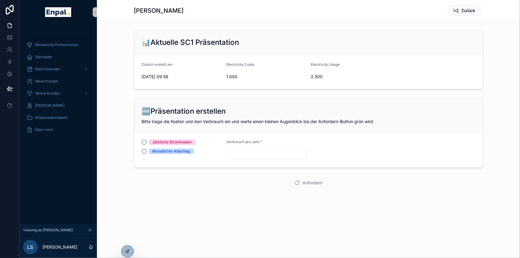
click at [177, 143] on div "Jährliche Stromkosten" at bounding box center [172, 141] width 39 height 5
click at [146, 143] on button "Jährliche Stromkosten" at bounding box center [144, 142] width 5 height 5
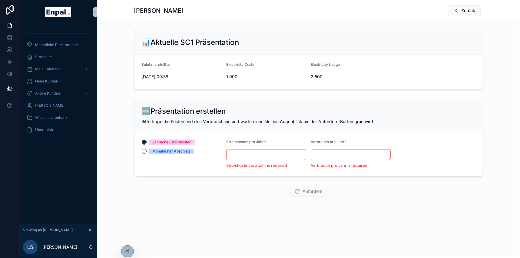
click at [256, 155] on input "scrollable content" at bounding box center [265, 154] width 79 height 8
type input "********"
click at [334, 159] on div "scrollable content" at bounding box center [351, 154] width 80 height 11
click at [334, 156] on input "scrollable content" at bounding box center [350, 154] width 79 height 8
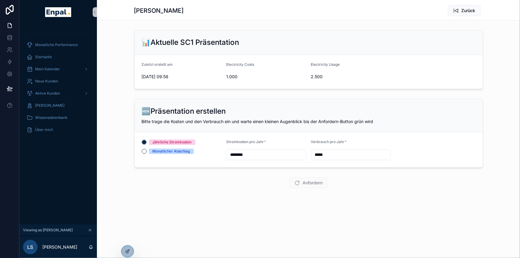
type input "*****"
click at [431, 139] on form "Jährliche Stromkosten Monatlicher Abschlag Stromkosten pro Jahr * ******** Verb…" at bounding box center [308, 149] width 348 height 35
click at [308, 183] on span "Anfordern" at bounding box center [313, 182] width 20 height 6
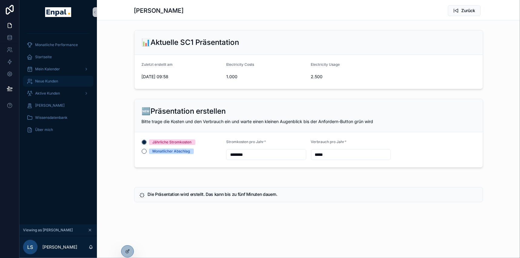
click at [63, 82] on div "Neue Kunden" at bounding box center [58, 81] width 63 height 10
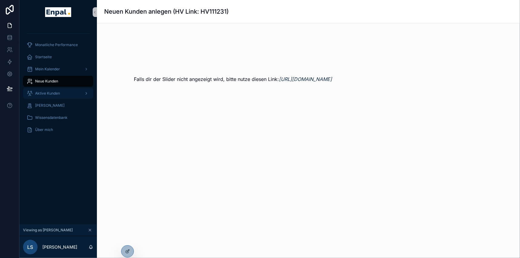
click at [57, 93] on span "Aktive Kunden" at bounding box center [47, 93] width 25 height 5
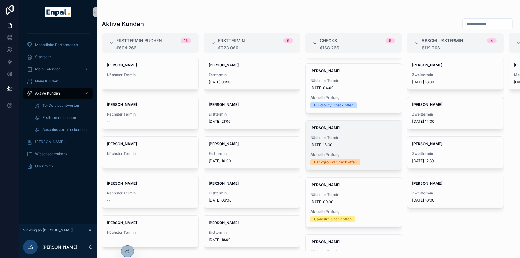
scroll to position [55, 0]
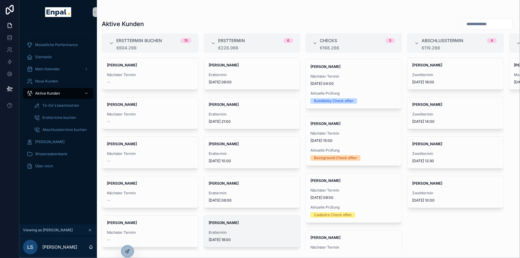
click at [228, 221] on strong "Nicole Weiß" at bounding box center [224, 222] width 30 height 5
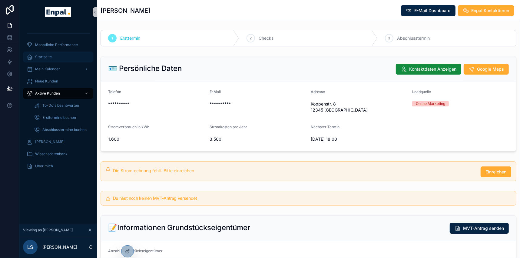
click at [46, 56] on span "Startseite" at bounding box center [43, 56] width 17 height 5
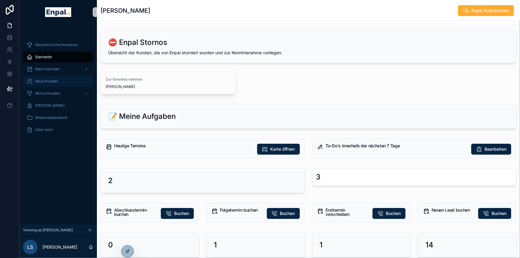
click at [61, 79] on div "Neue Kunden" at bounding box center [58, 81] width 63 height 10
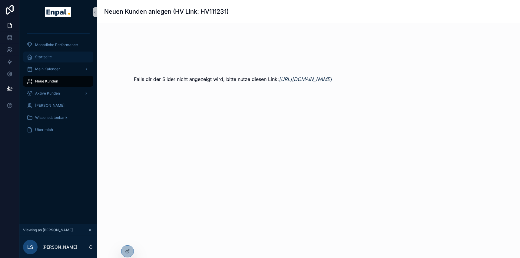
click at [51, 56] on span "Startseite" at bounding box center [43, 56] width 17 height 5
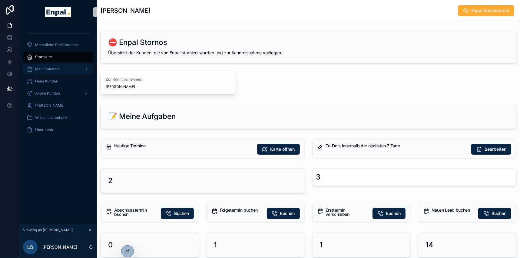
click at [53, 70] on span "Mein Kalender" at bounding box center [47, 69] width 25 height 5
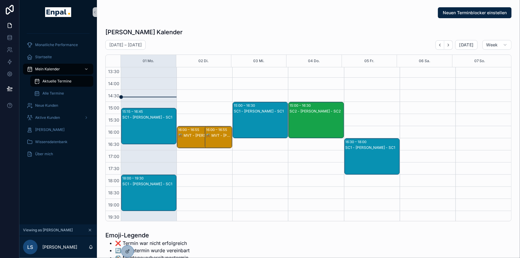
scroll to position [192, 0]
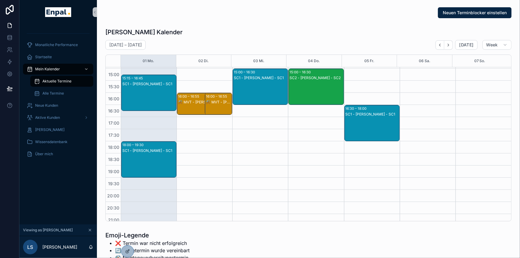
click at [145, 83] on div "SC1 - [PERSON_NAME] - SC1" at bounding box center [149, 83] width 54 height 5
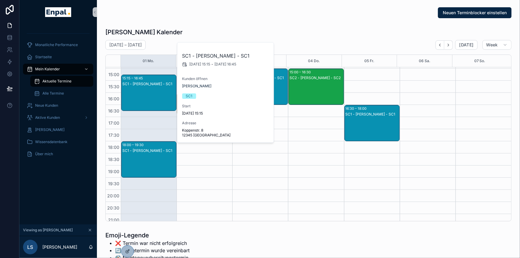
click at [184, 22] on div "Neuen Terminblocker einstellen Luca's Kalender September 01 – 07 Today Week 01 …" at bounding box center [308, 151] width 423 height 302
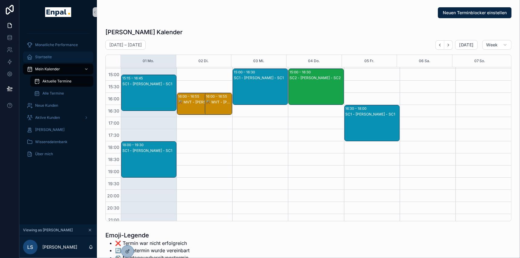
click at [42, 54] on span "Startseite" at bounding box center [43, 56] width 17 height 5
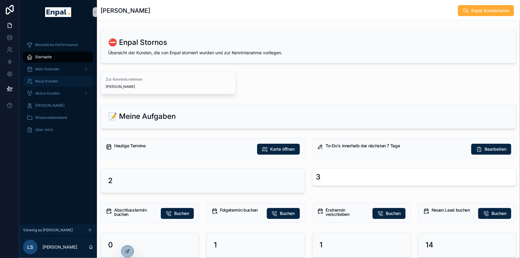
click at [47, 79] on span "Neue Kunden" at bounding box center [46, 81] width 23 height 5
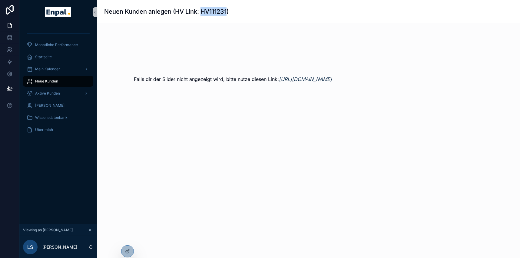
drag, startPoint x: 201, startPoint y: 10, endPoint x: 228, endPoint y: 11, distance: 26.3
click at [228, 11] on h1 "Neuen Kunden anlegen (HV Link: HV111231)" at bounding box center [166, 11] width 124 height 8
copy h1 "HV111231"
click at [47, 91] on span "Aktive Kunden" at bounding box center [47, 93] width 25 height 5
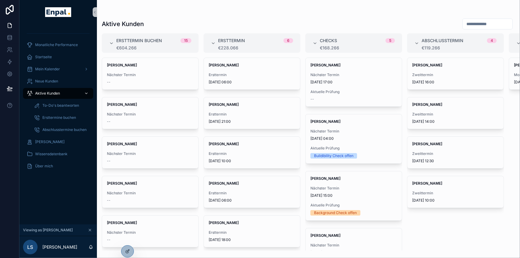
click at [56, 92] on span "Aktive Kunden" at bounding box center [47, 93] width 25 height 5
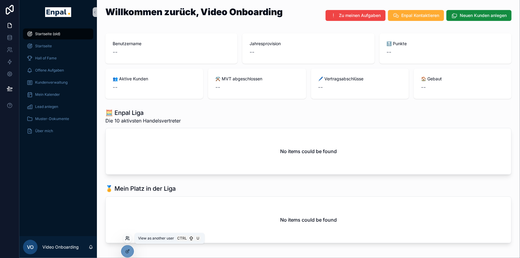
click at [127, 236] on icon at bounding box center [127, 237] width 2 height 2
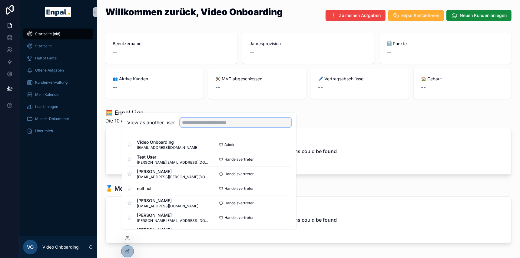
click at [194, 127] on input "text" at bounding box center [235, 123] width 111 height 10
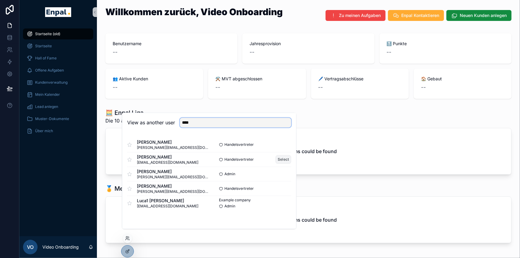
type input "****"
click at [280, 163] on button "Select" at bounding box center [283, 159] width 16 height 9
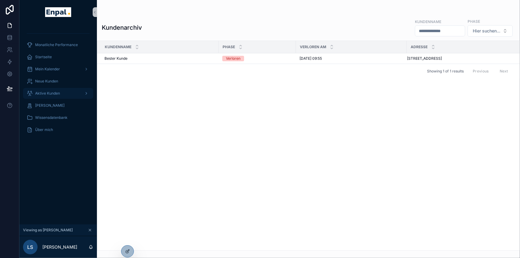
click at [48, 94] on span "Aktive Kunden" at bounding box center [47, 93] width 25 height 5
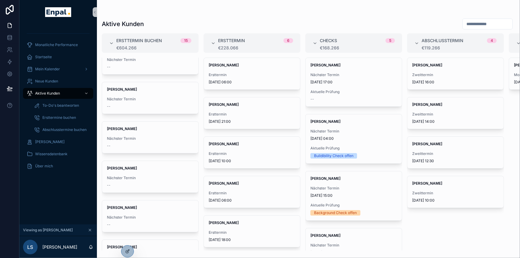
scroll to position [393, 0]
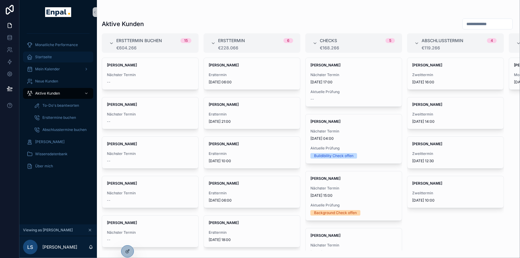
click at [53, 58] on div "Startseite" at bounding box center [58, 57] width 63 height 10
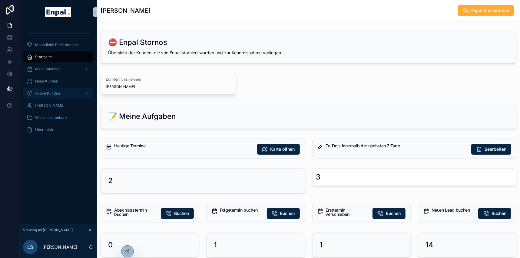
click at [54, 96] on div "Aktive Kunden" at bounding box center [58, 93] width 63 height 10
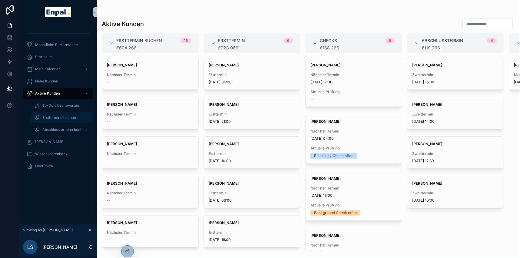
click at [69, 116] on span "Ersttermine buchen" at bounding box center [59, 117] width 34 height 5
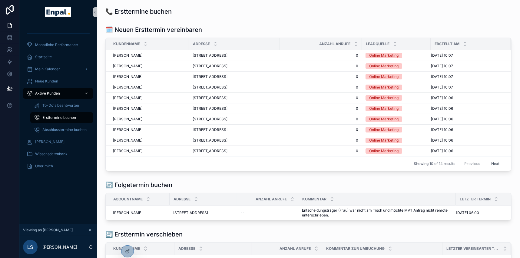
click at [496, 168] on button "Next" at bounding box center [495, 163] width 17 height 9
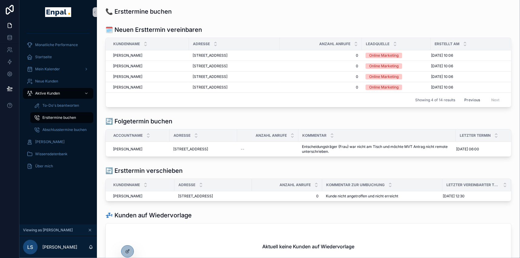
click at [475, 104] on button "Previous" at bounding box center [472, 99] width 24 height 9
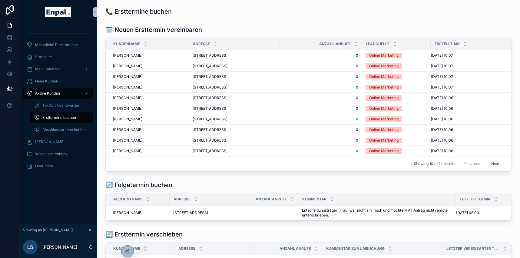
click at [493, 168] on button "Next" at bounding box center [495, 163] width 17 height 9
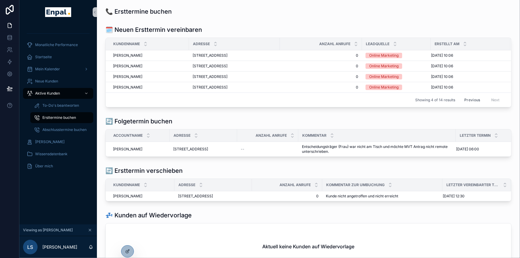
click at [469, 104] on button "Previous" at bounding box center [472, 99] width 24 height 9
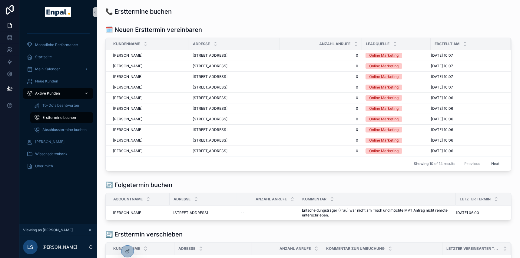
click at [47, 93] on span "Aktive Kunden" at bounding box center [47, 93] width 25 height 5
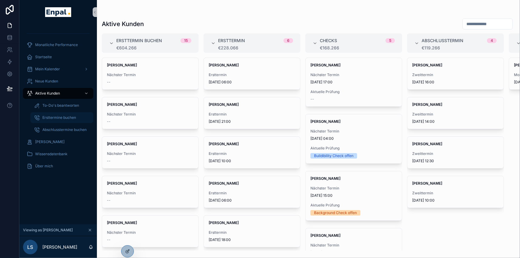
click at [71, 117] on span "Ersttermine buchen" at bounding box center [59, 117] width 34 height 5
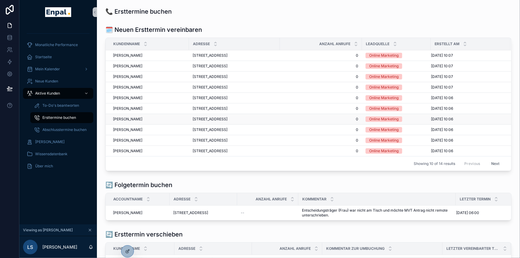
scroll to position [27, 0]
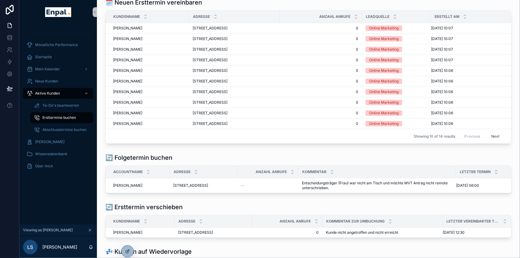
click at [496, 141] on button "Next" at bounding box center [495, 135] width 17 height 9
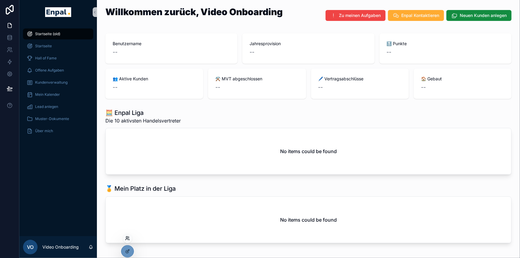
click at [126, 238] on icon at bounding box center [127, 237] width 2 height 2
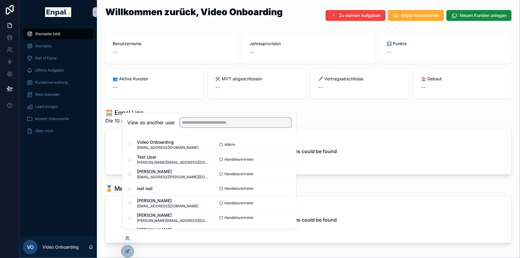
click at [199, 124] on input "text" at bounding box center [235, 123] width 111 height 10
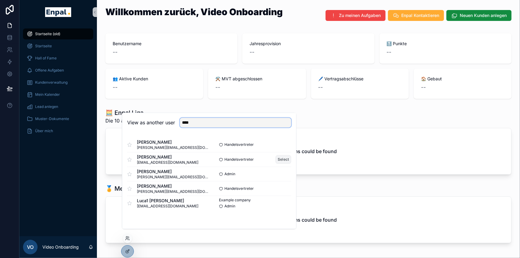
type input "****"
click at [283, 163] on button "Select" at bounding box center [283, 159] width 16 height 9
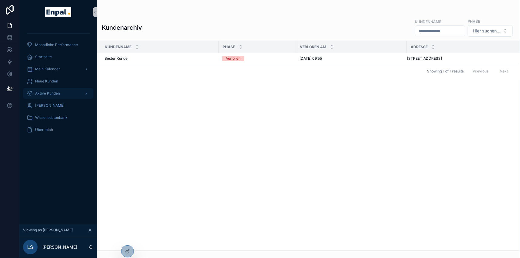
click at [51, 93] on span "Aktive Kunden" at bounding box center [47, 93] width 25 height 5
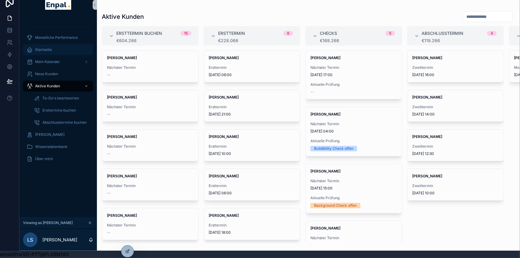
click at [46, 47] on span "Startseite" at bounding box center [43, 49] width 17 height 5
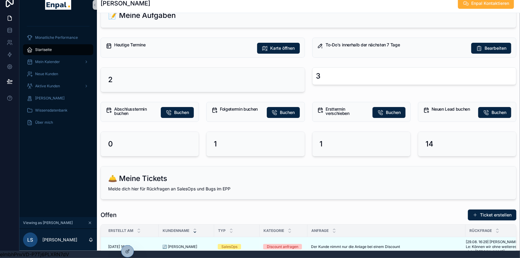
scroll to position [110, 0]
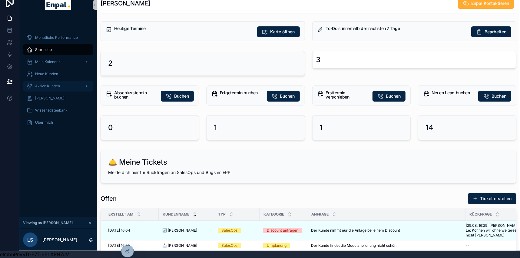
click at [55, 84] on span "Aktive Kunden" at bounding box center [47, 86] width 25 height 5
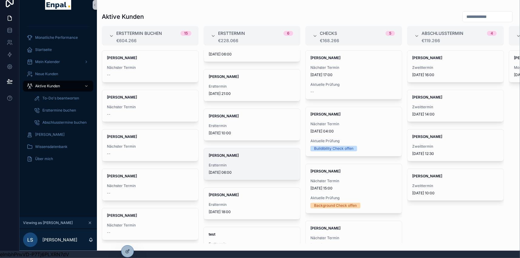
scroll to position [40, 0]
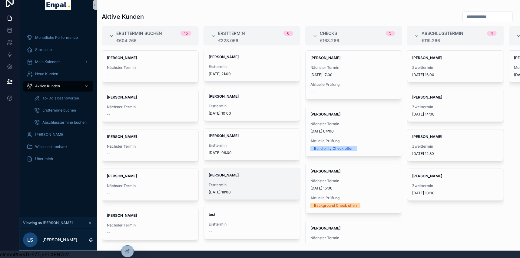
click at [245, 173] on span "[PERSON_NAME]" at bounding box center [252, 175] width 87 height 5
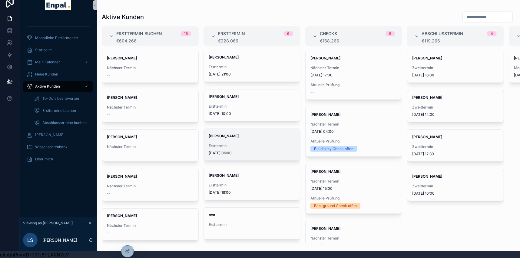
scroll to position [11, 0]
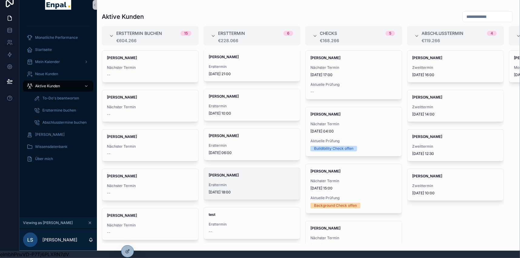
click at [237, 182] on span "Ersttermin" at bounding box center [252, 184] width 87 height 5
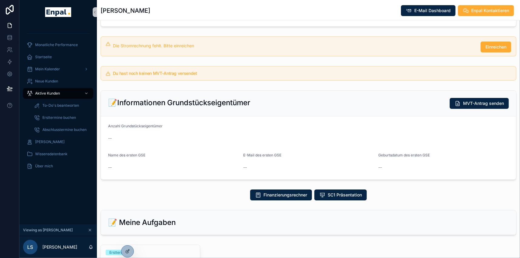
scroll to position [165, 0]
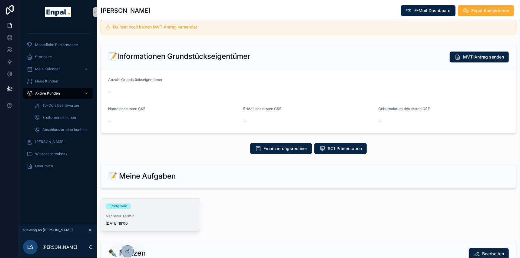
click at [126, 216] on div "Ersttermin Nächster Termin [DATE] 18:00" at bounding box center [150, 214] width 99 height 32
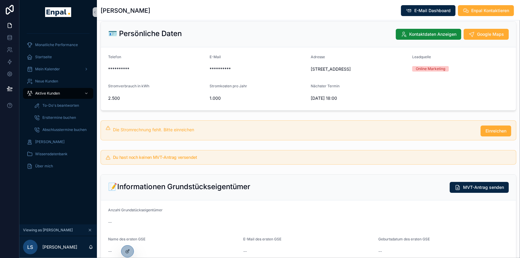
scroll to position [110, 0]
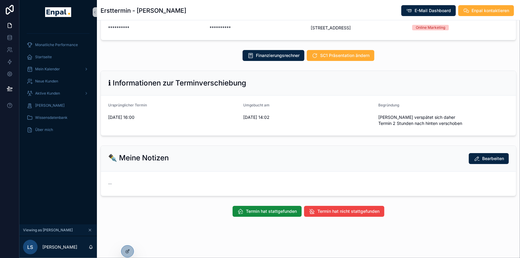
scroll to position [86, 0]
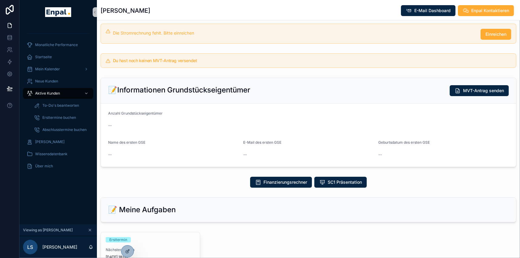
scroll to position [165, 0]
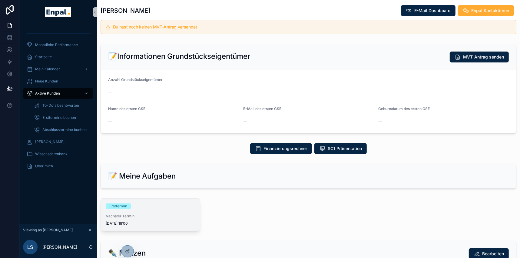
click at [125, 209] on div "Ersttermin" at bounding box center [118, 205] width 18 height 5
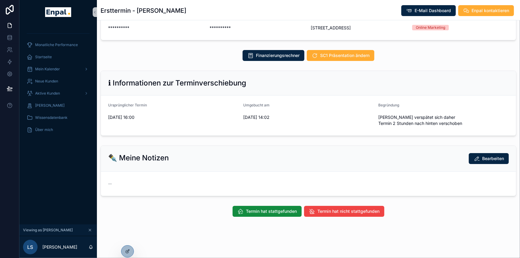
scroll to position [86, 0]
click at [269, 214] on span "Termin hat stattgefunden" at bounding box center [271, 211] width 51 height 6
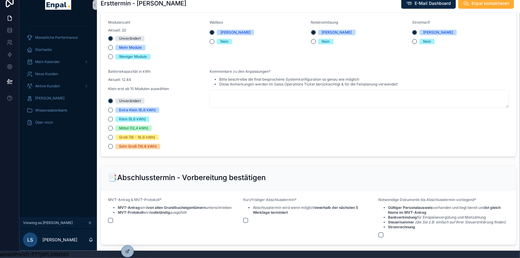
scroll to position [620, 0]
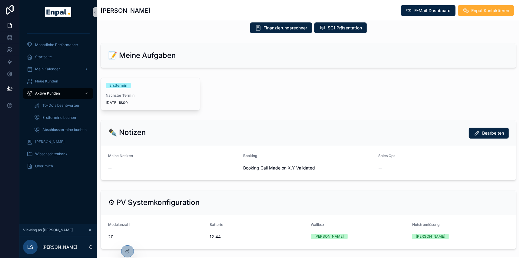
scroll to position [303, 0]
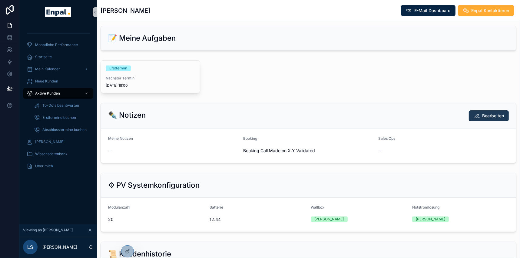
click at [483, 118] on span "Bearbeiten" at bounding box center [493, 116] width 22 height 6
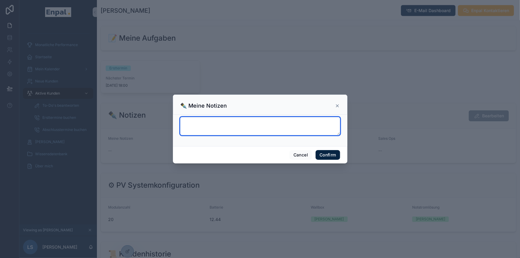
click at [189, 123] on textarea at bounding box center [260, 126] width 160 height 18
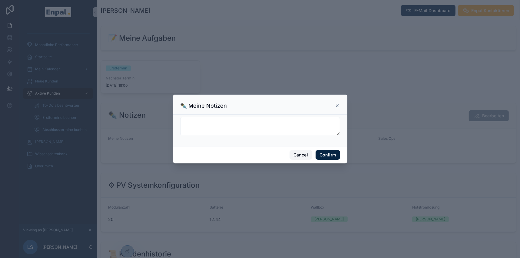
click at [303, 154] on button "Cancel" at bounding box center [300, 155] width 22 height 10
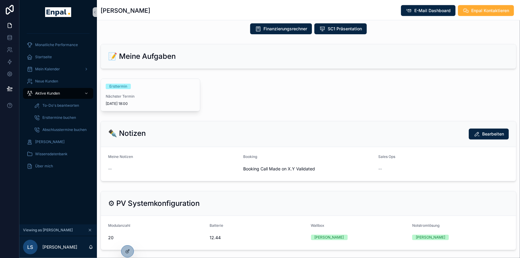
scroll to position [275, 0]
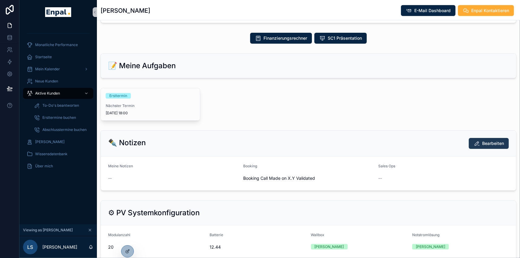
click at [485, 146] on span "Bearbeiten" at bounding box center [493, 143] width 22 height 6
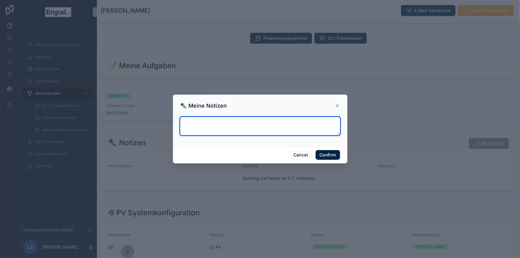
click at [242, 129] on textarea at bounding box center [260, 126] width 160 height 18
click at [181, 123] on textarea "**********" at bounding box center [260, 126] width 160 height 18
click at [219, 124] on textarea "**********" at bounding box center [260, 126] width 160 height 18
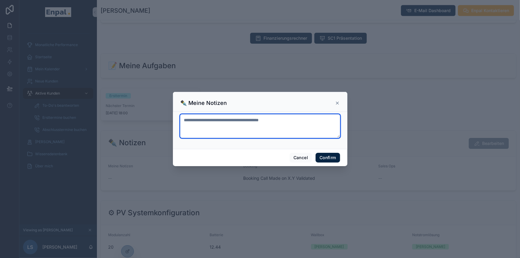
drag, startPoint x: 182, startPoint y: 123, endPoint x: 182, endPoint y: 119, distance: 3.9
click at [182, 122] on textarea "**********" at bounding box center [260, 126] width 160 height 24
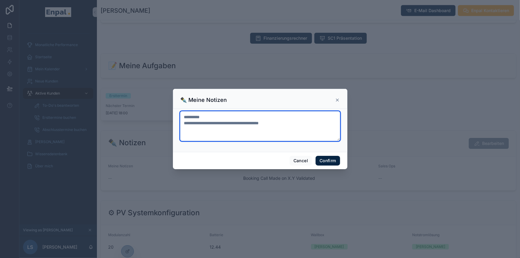
click at [295, 123] on textarea "**********" at bounding box center [260, 126] width 160 height 30
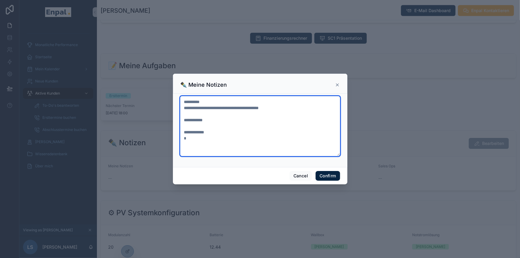
click at [218, 124] on textarea "**********" at bounding box center [260, 126] width 160 height 60
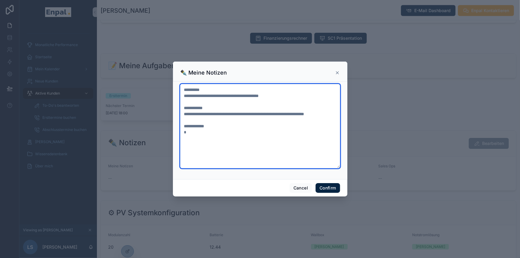
click at [318, 114] on textarea "**********" at bounding box center [260, 126] width 160 height 84
click at [210, 99] on textarea "**********" at bounding box center [260, 126] width 160 height 84
click at [197, 140] on textarea "**********" at bounding box center [260, 126] width 160 height 84
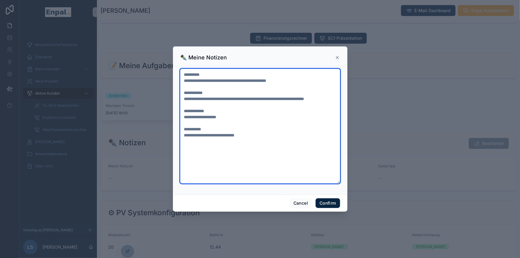
drag, startPoint x: 257, startPoint y: 144, endPoint x: 179, endPoint y: 146, distance: 78.7
click at [180, 146] on textarea "**********" at bounding box center [260, 126] width 160 height 114
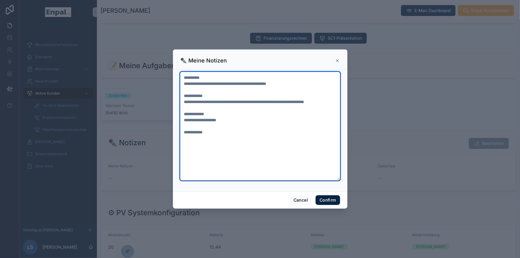
click at [231, 127] on textarea "**********" at bounding box center [260, 126] width 160 height 108
paste textarea "**********"
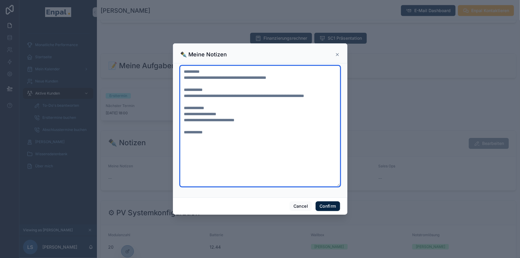
drag, startPoint x: 224, startPoint y: 126, endPoint x: 257, endPoint y: 127, distance: 33.3
click at [255, 127] on textarea "**********" at bounding box center [260, 126] width 160 height 120
click at [204, 148] on textarea "**********" at bounding box center [260, 126] width 160 height 120
click at [226, 124] on textarea "**********" at bounding box center [260, 126] width 160 height 120
click at [227, 126] on textarea "**********" at bounding box center [260, 126] width 160 height 120
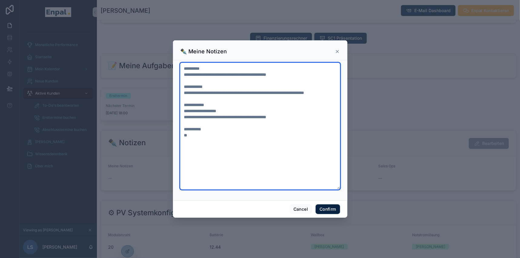
click at [232, 125] on textarea "**********" at bounding box center [260, 126] width 160 height 127
click at [309, 125] on textarea "**********" at bounding box center [260, 126] width 160 height 127
drag, startPoint x: 298, startPoint y: 126, endPoint x: 279, endPoint y: 124, distance: 19.1
click at [279, 124] on textarea "**********" at bounding box center [260, 126] width 160 height 127
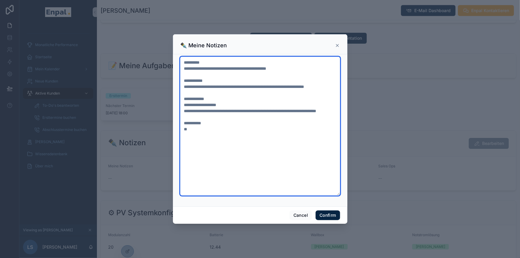
click at [203, 140] on textarea "**********" at bounding box center [260, 126] width 160 height 139
click at [199, 140] on textarea "**********" at bounding box center [260, 126] width 160 height 139
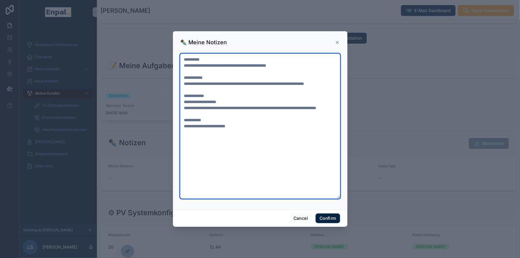
click at [232, 122] on textarea "**********" at bounding box center [260, 126] width 160 height 145
click at [249, 141] on textarea "**********" at bounding box center [260, 126] width 160 height 145
click at [219, 140] on textarea "**********" at bounding box center [260, 126] width 160 height 145
click at [269, 139] on textarea "**********" at bounding box center [260, 126] width 160 height 145
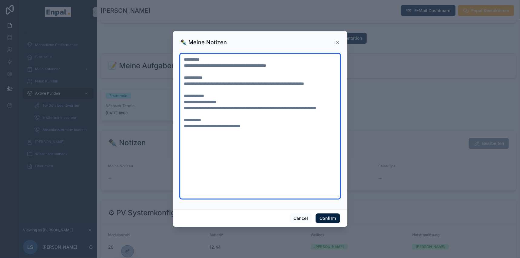
click at [192, 142] on textarea "**********" at bounding box center [260, 126] width 160 height 145
click at [269, 139] on textarea "**********" at bounding box center [260, 126] width 160 height 145
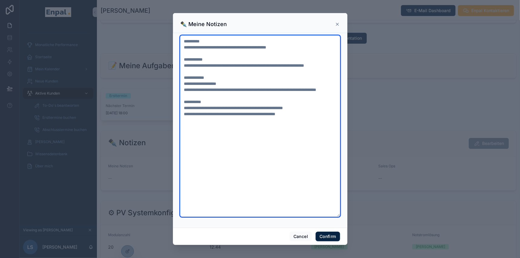
click at [200, 127] on textarea "**********" at bounding box center [260, 125] width 160 height 181
click at [215, 128] on textarea "**********" at bounding box center [260, 125] width 160 height 181
click at [311, 130] on textarea "**********" at bounding box center [260, 125] width 160 height 181
click at [227, 93] on textarea "**********" at bounding box center [260, 125] width 160 height 181
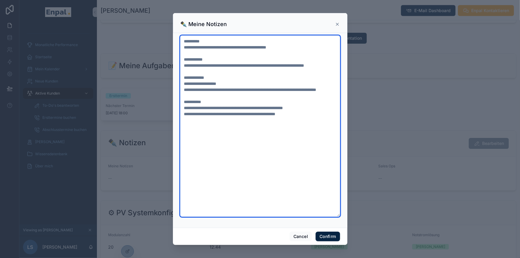
click at [224, 72] on textarea "**********" at bounding box center [260, 125] width 160 height 181
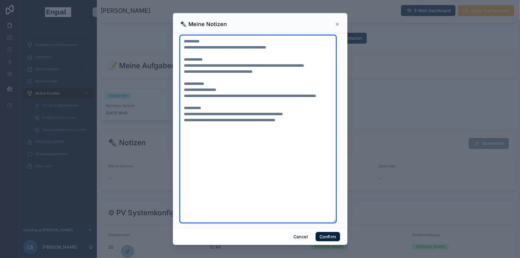
click at [200, 77] on textarea "**********" at bounding box center [258, 128] width 156 height 187
click at [282, 74] on textarea "**********" at bounding box center [258, 128] width 156 height 187
click at [273, 77] on textarea "**********" at bounding box center [258, 128] width 156 height 187
click at [300, 47] on textarea "**********" at bounding box center [258, 128] width 156 height 187
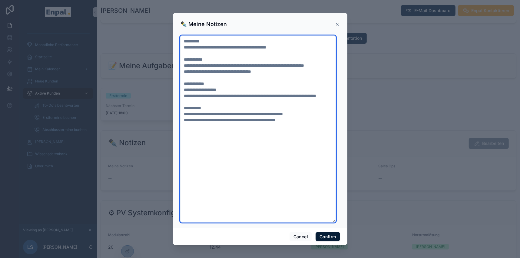
type textarea "**********"
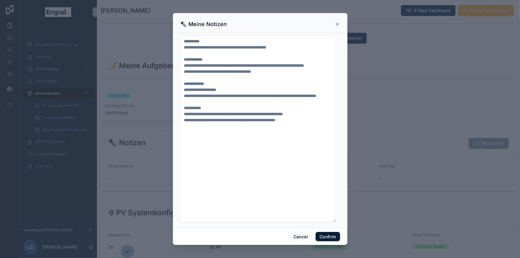
click at [329, 240] on button "Confirm" at bounding box center [327, 237] width 24 height 10
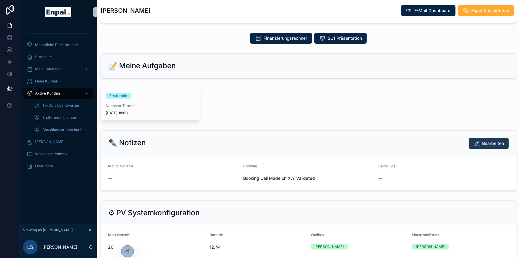
click at [480, 149] on button "Bearbeiten" at bounding box center [488, 143] width 40 height 11
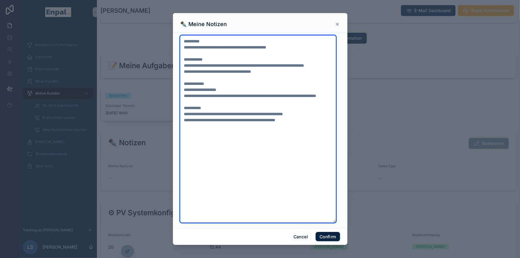
click at [305, 133] on textarea "**********" at bounding box center [258, 128] width 156 height 187
drag, startPoint x: 307, startPoint y: 133, endPoint x: 174, endPoint y: 34, distance: 165.9
click at [174, 34] on div "**********" at bounding box center [260, 130] width 174 height 195
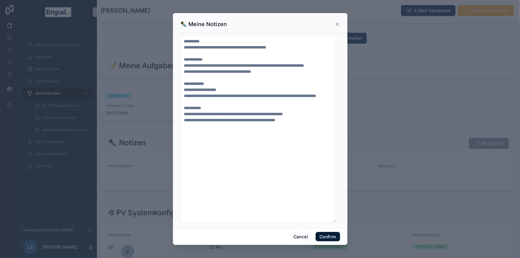
click at [324, 240] on button "Confirm" at bounding box center [327, 237] width 24 height 10
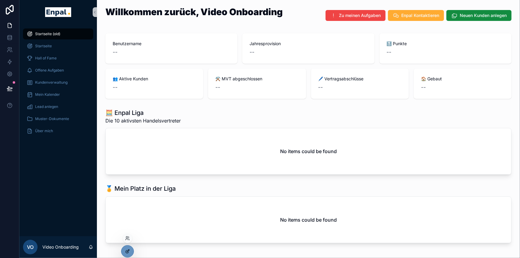
click at [125, 250] on icon at bounding box center [127, 250] width 5 height 5
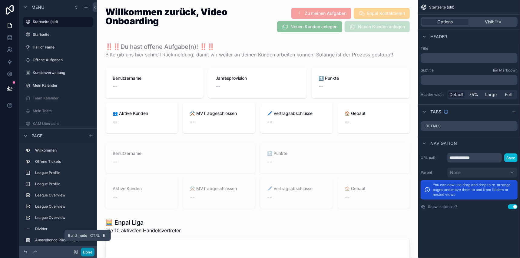
click at [87, 251] on button "Done" at bounding box center [88, 251] width 14 height 9
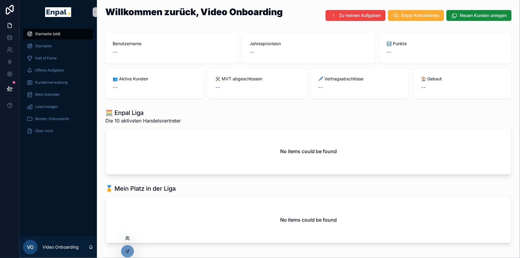
click at [126, 238] on icon at bounding box center [127, 237] width 5 height 5
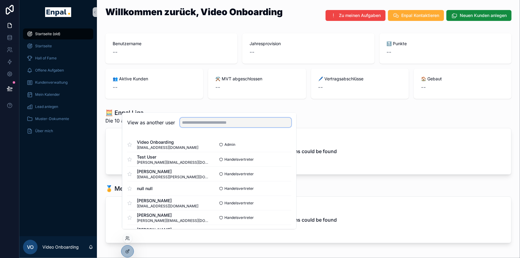
click at [204, 125] on input "text" at bounding box center [235, 123] width 111 height 10
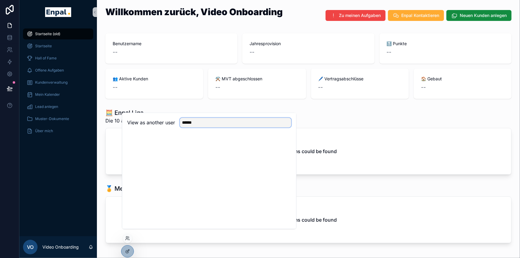
click at [186, 126] on input "******" at bounding box center [235, 123] width 111 height 10
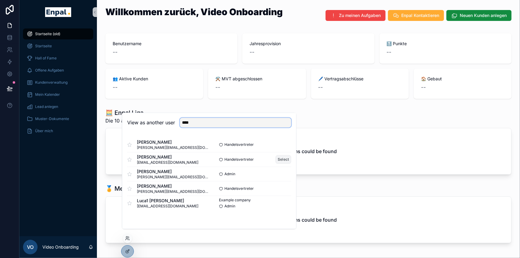
type input "****"
click at [283, 164] on button "Select" at bounding box center [283, 159] width 16 height 9
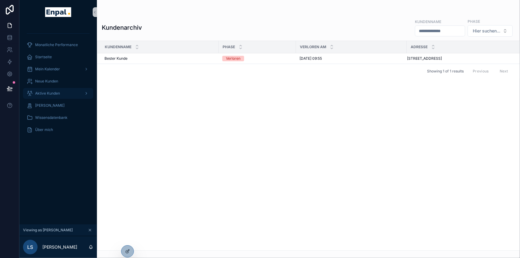
click at [62, 91] on div "Aktive Kunden" at bounding box center [58, 93] width 63 height 10
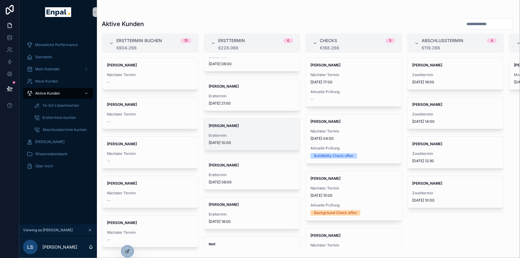
scroll to position [27, 0]
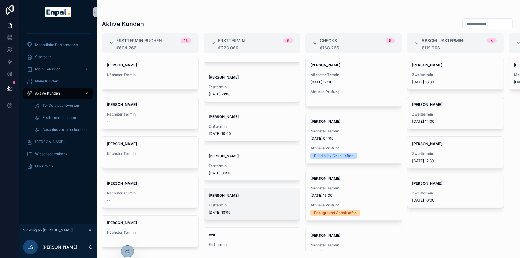
click at [238, 196] on span "[PERSON_NAME]" at bounding box center [252, 195] width 87 height 5
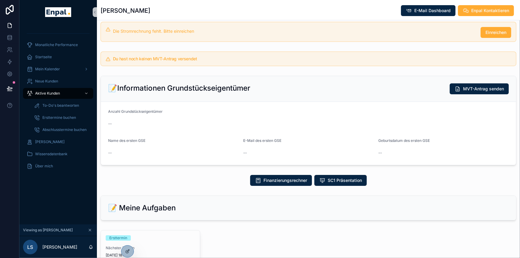
scroll to position [137, 0]
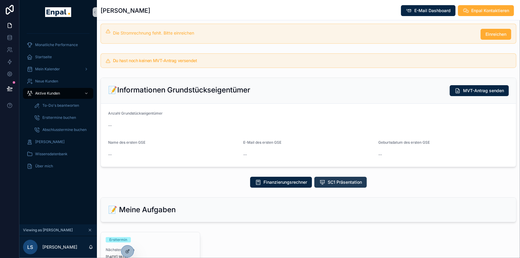
click at [330, 181] on span "SC1 Präsentation" at bounding box center [344, 182] width 34 height 6
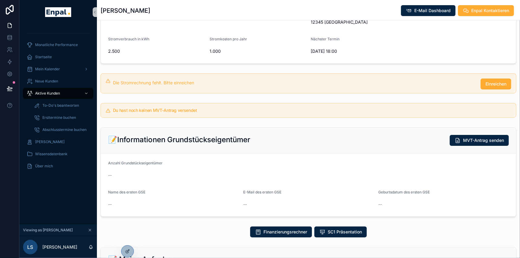
scroll to position [0, 0]
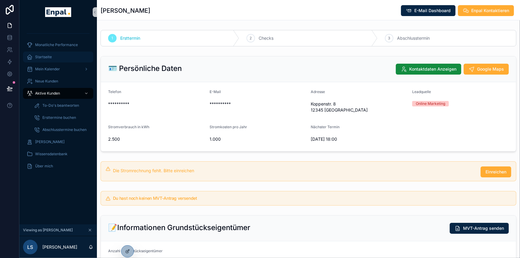
click at [47, 57] on span "Startseite" at bounding box center [43, 56] width 17 height 5
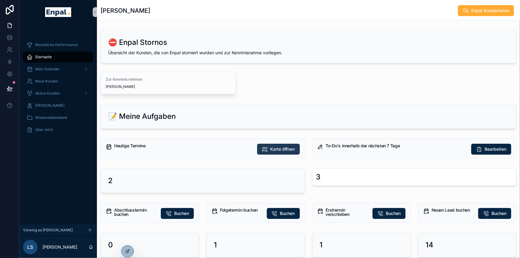
click at [274, 148] on span "Karte öffnen" at bounding box center [282, 149] width 25 height 6
click at [271, 148] on span "Karte öffnen" at bounding box center [282, 149] width 25 height 6
click at [54, 67] on span "Mein Kalender" at bounding box center [47, 69] width 25 height 5
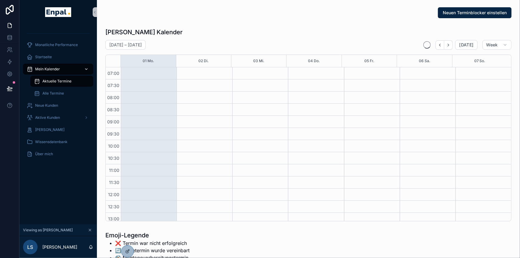
scroll to position [169, 0]
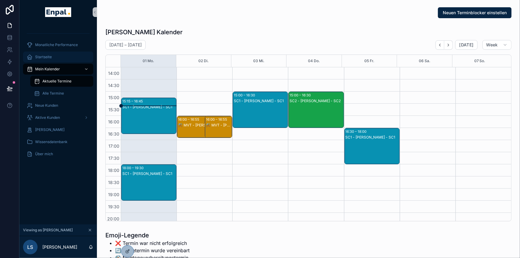
click at [51, 58] on div "Startseite" at bounding box center [58, 57] width 63 height 10
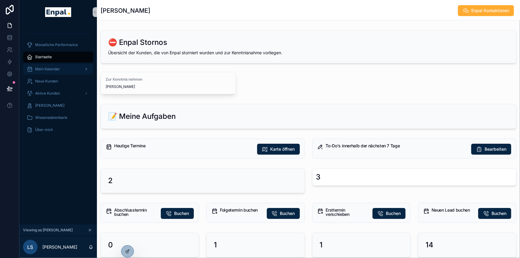
click at [53, 67] on span "Mein Kalender" at bounding box center [47, 69] width 25 height 5
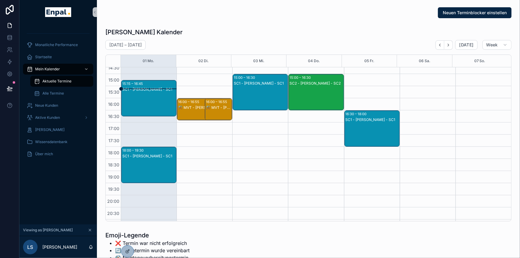
scroll to position [197, 0]
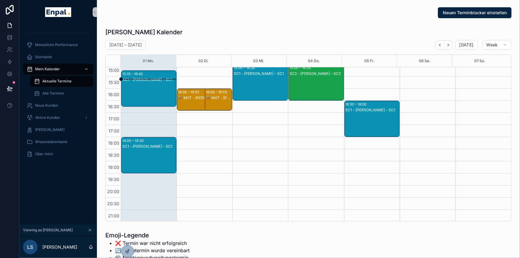
click at [139, 144] on div "SC1 - [PERSON_NAME] - SC1" at bounding box center [149, 146] width 54 height 5
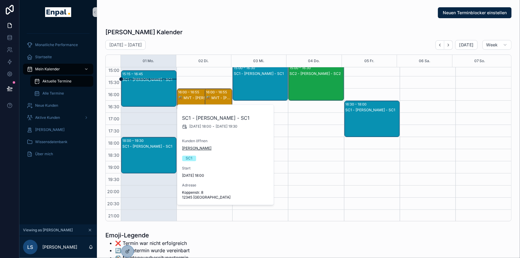
click at [196, 147] on span "Nicole Weiß" at bounding box center [196, 148] width 29 height 5
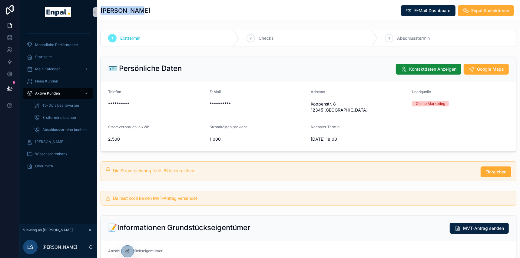
drag, startPoint x: 139, startPoint y: 10, endPoint x: 100, endPoint y: 11, distance: 39.1
click at [100, 11] on div "Nicole Weiß E-Mail Dashboard Enpal Kontaktieren" at bounding box center [308, 10] width 423 height 20
click at [155, 12] on div "Nicole Weiß E-Mail Dashboard Enpal Kontaktieren" at bounding box center [308, 11] width 416 height 12
drag, startPoint x: 313, startPoint y: 138, endPoint x: 330, endPoint y: 138, distance: 17.9
click at [331, 138] on span "[DATE] 18:00" at bounding box center [359, 139] width 97 height 6
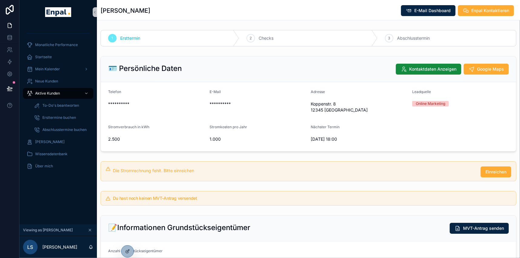
drag, startPoint x: 309, startPoint y: 130, endPoint x: 301, endPoint y: 129, distance: 8.3
click at [309, 130] on form "**********" at bounding box center [308, 116] width 415 height 69
click at [39, 58] on span "Startseite" at bounding box center [43, 56] width 17 height 5
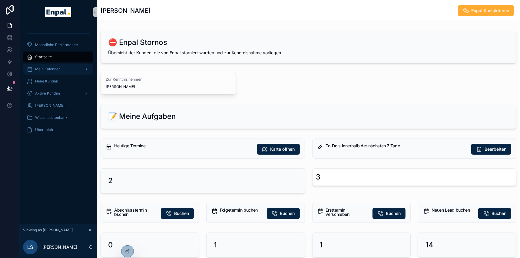
click at [52, 67] on span "Mein Kalender" at bounding box center [47, 69] width 25 height 5
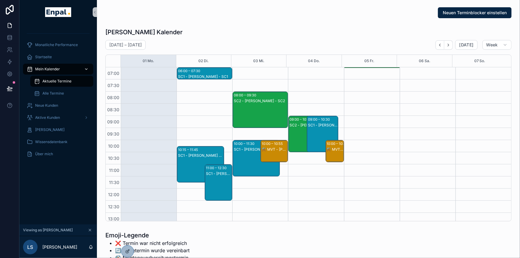
scroll to position [169, 0]
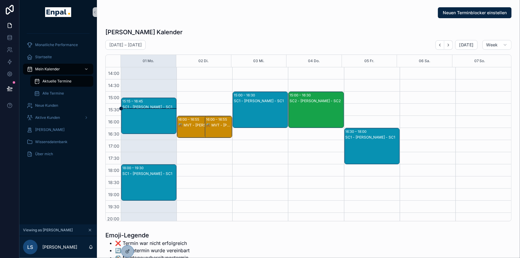
click at [145, 173] on div "SC1 - Nicole Weiß - SC1" at bounding box center [149, 173] width 54 height 5
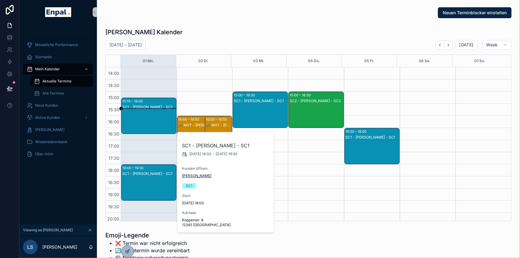
click at [197, 175] on span "[PERSON_NAME]" at bounding box center [196, 175] width 29 height 5
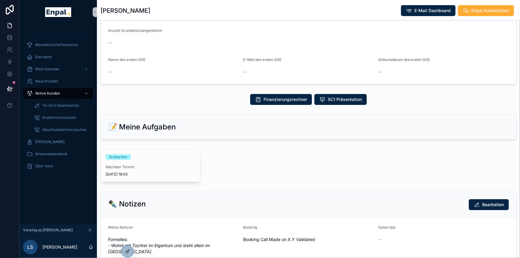
scroll to position [248, 0]
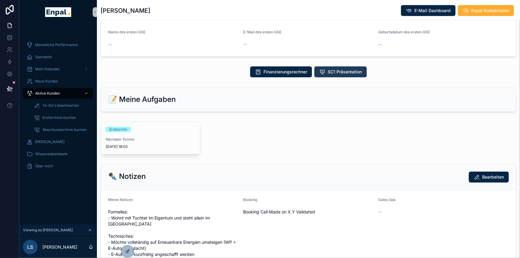
click at [344, 70] on span "SC1 Präsentation" at bounding box center [344, 72] width 34 height 6
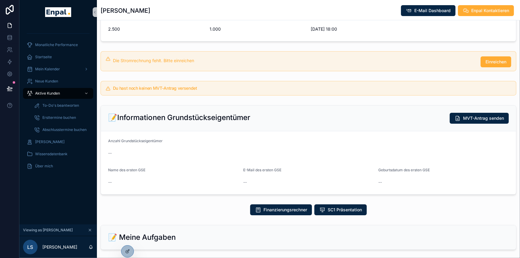
scroll to position [0, 0]
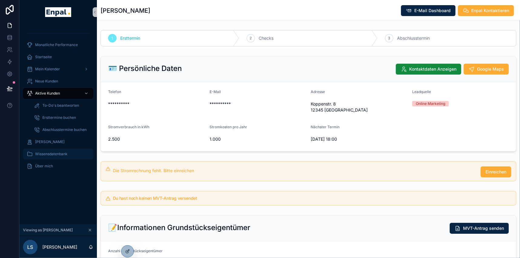
click at [64, 154] on span "Wissensdatenbank" at bounding box center [51, 153] width 32 height 5
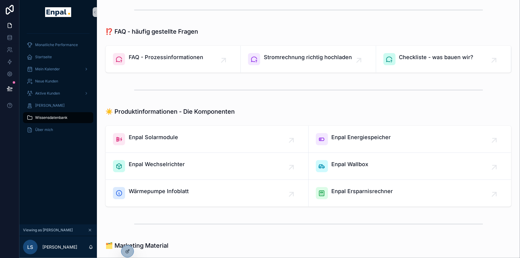
scroll to position [385, 0]
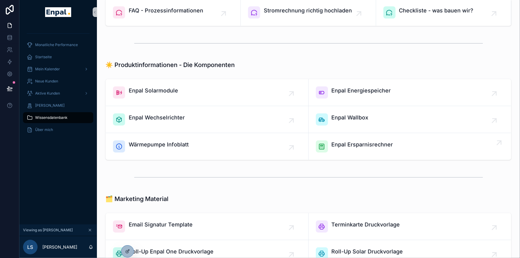
click at [363, 145] on span "Enpal Ersparnisrechner" at bounding box center [361, 144] width 61 height 8
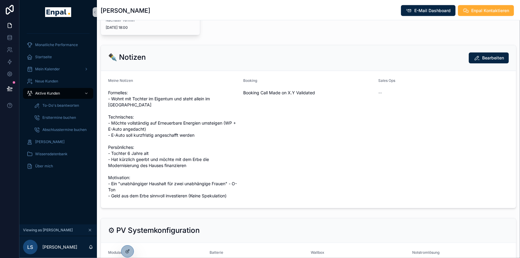
scroll to position [357, 0]
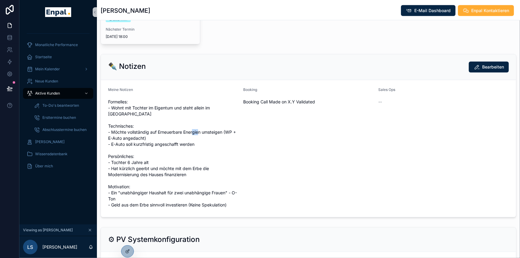
drag, startPoint x: 233, startPoint y: 125, endPoint x: 225, endPoint y: 123, distance: 7.7
click at [225, 123] on span "Formelles: - Wohnt mit Tochter im Eigentum und steht allein im [GEOGRAPHIC_DATA…" at bounding box center [173, 153] width 130 height 109
click at [213, 125] on span "Formelles: - Wohnt mit Tochter im Eigentum und steht allein im [GEOGRAPHIC_DATA…" at bounding box center [173, 153] width 130 height 109
drag, startPoint x: 108, startPoint y: 137, endPoint x: 192, endPoint y: 136, distance: 84.4
click at [194, 136] on span "Formelles: - Wohnt mit Tochter im Eigentum und steht allein im [GEOGRAPHIC_DATA…" at bounding box center [173, 153] width 130 height 109
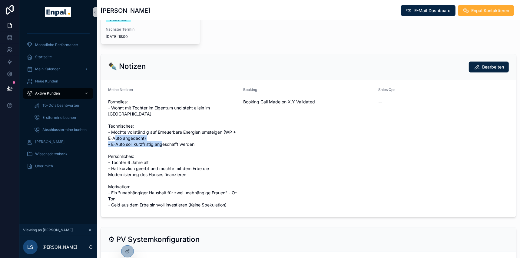
click at [150, 137] on span "Formelles: - Wohnt mit Tochter im Eigentum und steht allein im [GEOGRAPHIC_DATA…" at bounding box center [173, 153] width 130 height 109
drag, startPoint x: 154, startPoint y: 137, endPoint x: 110, endPoint y: 139, distance: 44.5
click at [110, 139] on span "Formelles: - Wohnt mit Tochter im Eigentum und steht allein im [GEOGRAPHIC_DATA…" at bounding box center [173, 153] width 130 height 109
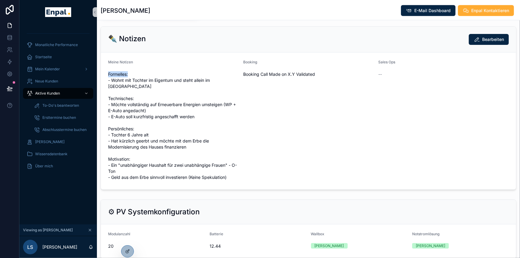
drag, startPoint x: 130, startPoint y: 74, endPoint x: 106, endPoint y: 73, distance: 24.2
click at [106, 73] on form "Meine Notizen Formelles: - Wohnt mit Tochter im Eigentum und steht allein im GB…" at bounding box center [308, 120] width 415 height 137
click at [135, 85] on span "Formelles: - Wohnt mit Tochter im Eigentum und steht allein im [GEOGRAPHIC_DATA…" at bounding box center [173, 125] width 130 height 109
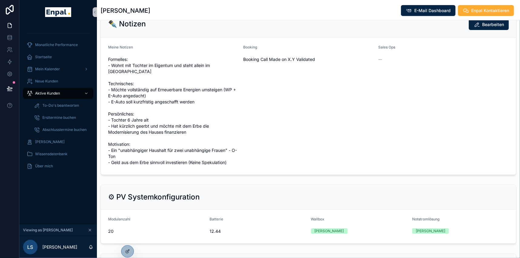
scroll to position [412, 0]
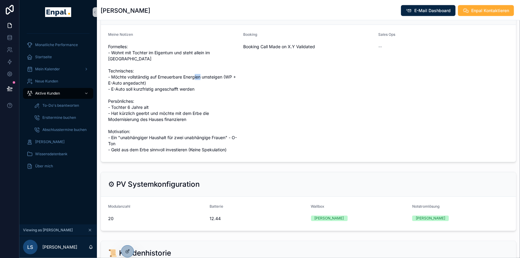
drag, startPoint x: 226, startPoint y: 69, endPoint x: 194, endPoint y: 77, distance: 32.7
click at [234, 69] on span "Formelles: - Wohnt mit Tochter im Eigentum und steht allein im [GEOGRAPHIC_DATA…" at bounding box center [173, 98] width 130 height 109
click at [229, 68] on span "Formelles: - Wohnt mit Tochter im Eigentum und steht allein im [GEOGRAPHIC_DATA…" at bounding box center [173, 98] width 130 height 109
click at [225, 76] on span "Formelles: - Wohnt mit Tochter im Eigentum und steht allein im [GEOGRAPHIC_DATA…" at bounding box center [173, 98] width 130 height 109
drag, startPoint x: 226, startPoint y: 70, endPoint x: 232, endPoint y: 74, distance: 6.8
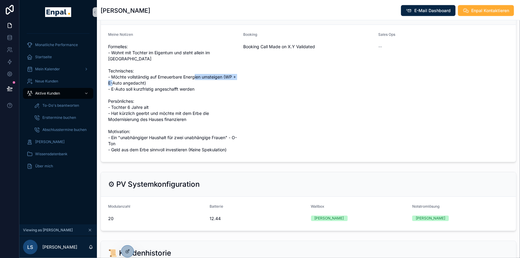
click at [233, 75] on span "Formelles: - Wohnt mit Tochter im Eigentum und steht allein im [GEOGRAPHIC_DATA…" at bounding box center [173, 98] width 130 height 109
click at [195, 71] on span "Formelles: - Wohnt mit Tochter im Eigentum und steht allein im [GEOGRAPHIC_DATA…" at bounding box center [173, 98] width 130 height 109
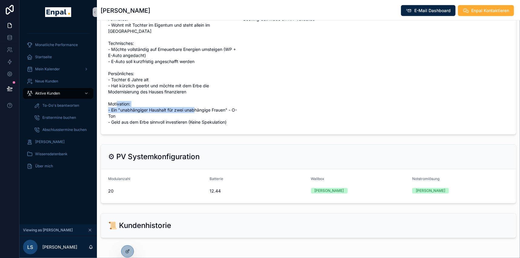
drag, startPoint x: 121, startPoint y: 103, endPoint x: 226, endPoint y: 94, distance: 105.4
click at [229, 102] on span "Formelles: - Wohnt mit Tochter im Eigentum und steht allein im [GEOGRAPHIC_DATA…" at bounding box center [173, 70] width 130 height 109
click at [260, 78] on div "Booking Booking Call Made on X.Y Validated" at bounding box center [308, 66] width 130 height 122
drag, startPoint x: 190, startPoint y: 114, endPoint x: 228, endPoint y: 117, distance: 38.9
click at [228, 117] on span "Formelles: - Wohnt mit Tochter im Eigentum und steht allein im [GEOGRAPHIC_DATA…" at bounding box center [173, 70] width 130 height 109
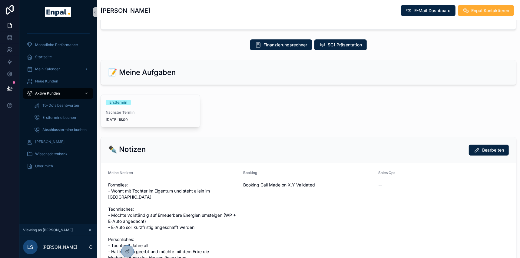
scroll to position [248, 0]
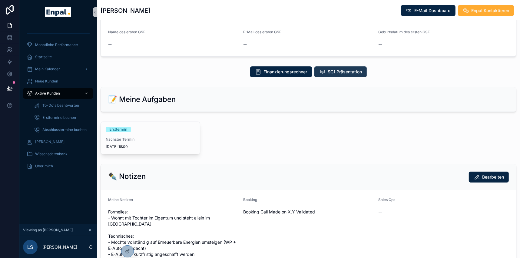
click at [357, 73] on span "SC1 Präsentation" at bounding box center [344, 72] width 34 height 6
click at [330, 69] on span "SC1 Präsentation" at bounding box center [344, 72] width 34 height 6
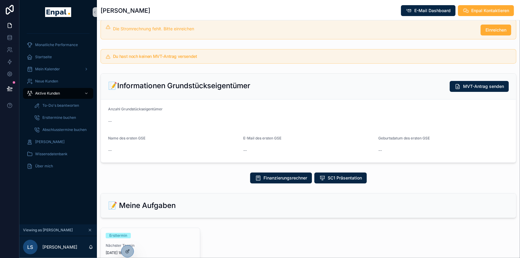
scroll to position [137, 0]
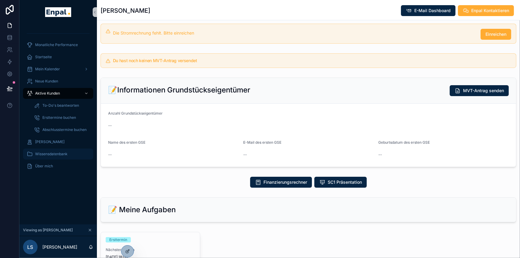
click at [46, 151] on span "Wissensdatenbank" at bounding box center [51, 153] width 32 height 5
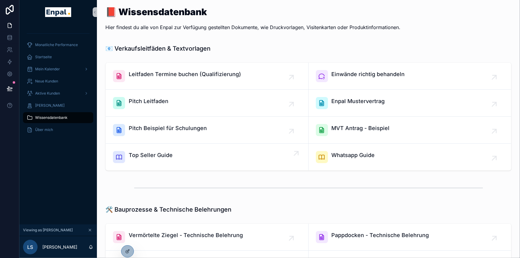
click at [161, 152] on span "Top Seller Guide" at bounding box center [151, 155] width 44 height 8
click at [47, 58] on span "Startseite" at bounding box center [43, 56] width 17 height 5
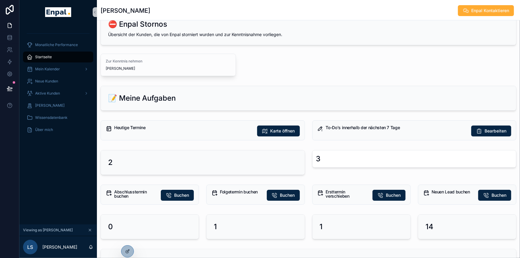
scroll to position [27, 0]
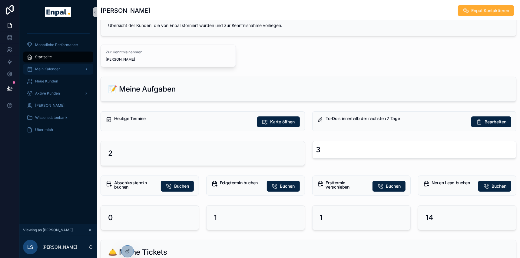
click at [55, 68] on span "Mein Kalender" at bounding box center [47, 69] width 25 height 5
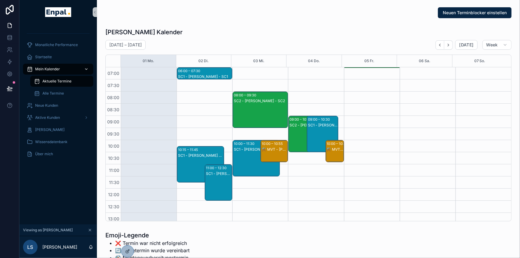
scroll to position [169, 0]
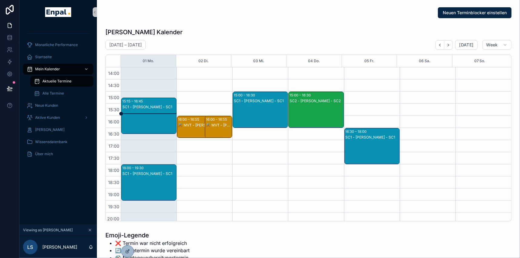
click at [140, 171] on div "SC1 - Nicole Weiß - SC1" at bounding box center [149, 173] width 54 height 5
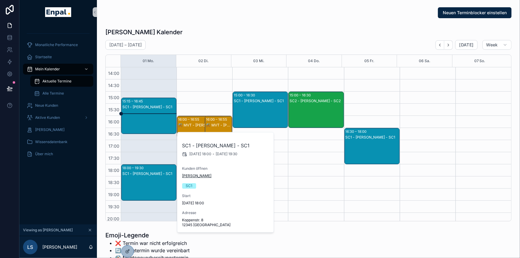
click at [192, 174] on span "[PERSON_NAME]" at bounding box center [196, 175] width 29 height 5
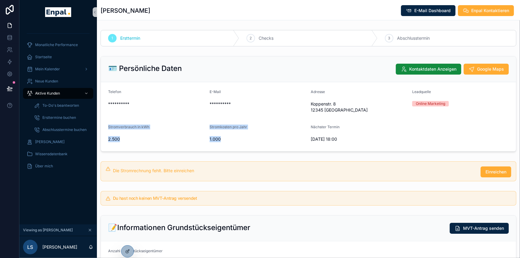
drag, startPoint x: 226, startPoint y: 137, endPoint x: 109, endPoint y: 124, distance: 118.2
click at [109, 124] on form "**********" at bounding box center [308, 116] width 415 height 69
drag, startPoint x: 134, startPoint y: 138, endPoint x: 124, endPoint y: 140, distance: 10.2
click at [133, 138] on span "2.500" at bounding box center [156, 139] width 97 height 6
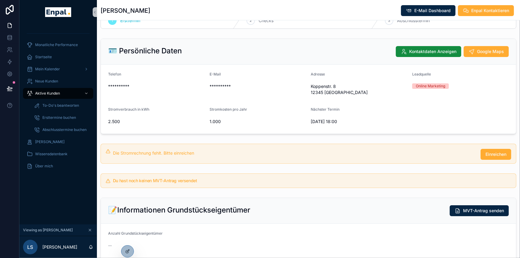
scroll to position [27, 0]
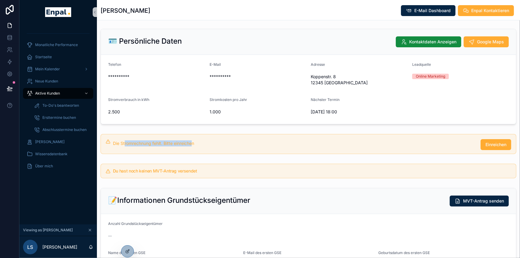
drag, startPoint x: 132, startPoint y: 144, endPoint x: 193, endPoint y: 145, distance: 60.8
click at [193, 145] on div "Die Stromrechnung fehlt. Bitte einreichen" at bounding box center [294, 143] width 363 height 6
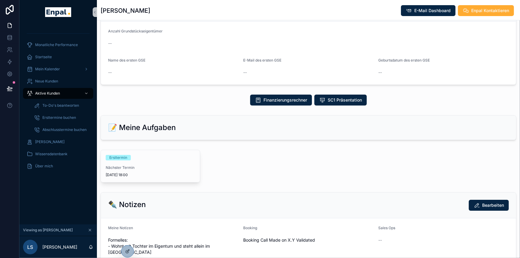
scroll to position [220, 0]
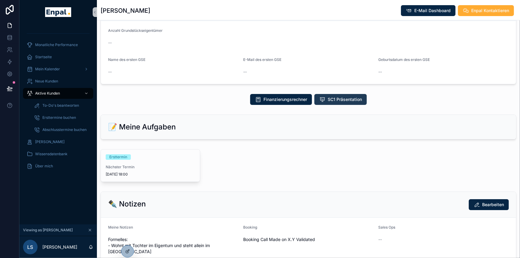
click at [338, 97] on span "SC1 Präsentation" at bounding box center [344, 99] width 34 height 6
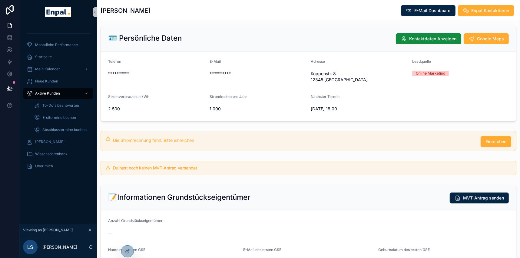
scroll to position [27, 0]
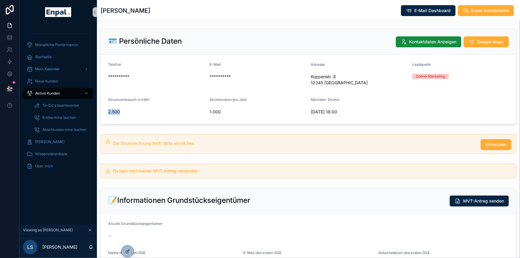
drag, startPoint x: 118, startPoint y: 110, endPoint x: 106, endPoint y: 112, distance: 12.5
click at [106, 112] on form "**********" at bounding box center [308, 89] width 415 height 69
click at [57, 153] on span "Wissensdatenbank" at bounding box center [51, 153] width 32 height 5
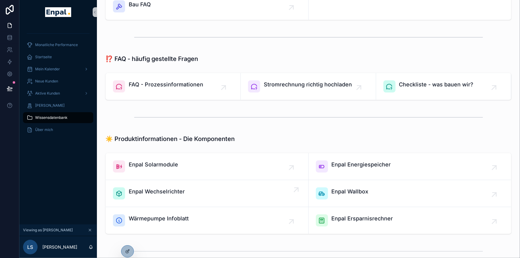
scroll to position [330, 0]
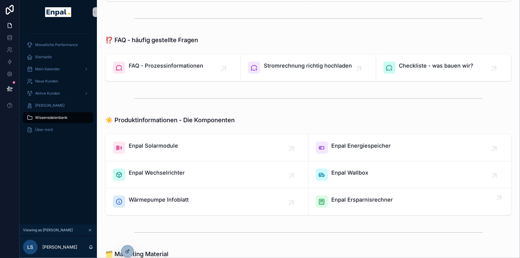
click at [377, 199] on span "Enpal Ersparnisrechner" at bounding box center [361, 199] width 61 height 8
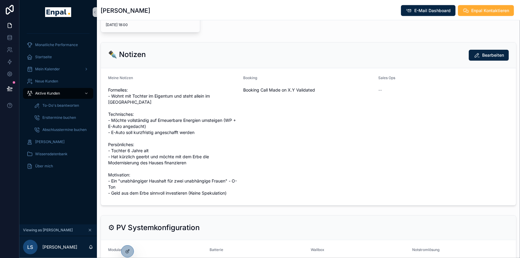
scroll to position [385, 0]
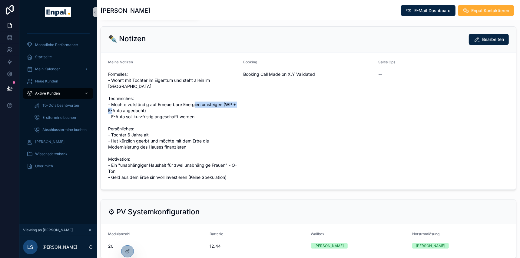
drag, startPoint x: 150, startPoint y: 103, endPoint x: 226, endPoint y: 97, distance: 75.6
click at [226, 97] on span "Formelles: - Wohnt mit Tochter im Eigentum und steht allein im [GEOGRAPHIC_DATA…" at bounding box center [173, 125] width 130 height 109
click at [224, 94] on span "Formelles: - Wohnt mit Tochter im Eigentum und steht allein im [GEOGRAPHIC_DATA…" at bounding box center [173, 125] width 130 height 109
drag, startPoint x: 225, startPoint y: 99, endPoint x: 238, endPoint y: 102, distance: 13.7
click at [238, 102] on span "Formelles: - Wohnt mit Tochter im Eigentum und steht allein im [GEOGRAPHIC_DATA…" at bounding box center [173, 125] width 130 height 109
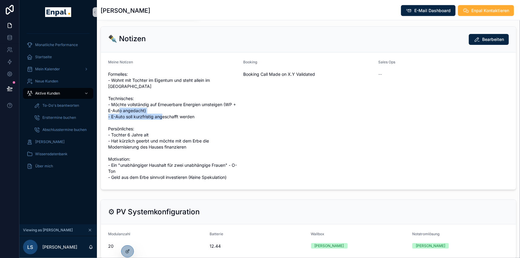
drag, startPoint x: 197, startPoint y: 109, endPoint x: 111, endPoint y: 111, distance: 85.7
click at [111, 111] on span "Formelles: - Wohnt mit Tochter im Eigentum und steht allein im [GEOGRAPHIC_DATA…" at bounding box center [173, 125] width 130 height 109
click at [172, 123] on span "Formelles: - Wohnt mit Tochter im Eigentum und steht allein im [GEOGRAPHIC_DATA…" at bounding box center [173, 125] width 130 height 109
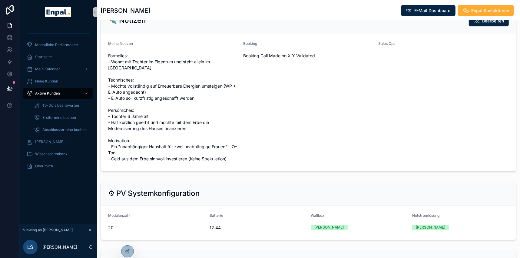
scroll to position [412, 0]
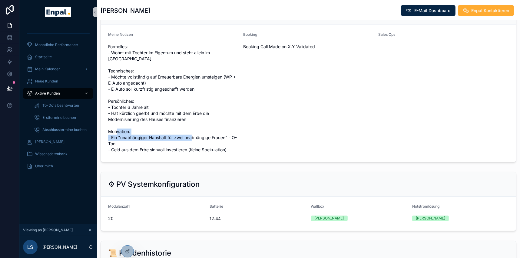
drag, startPoint x: 227, startPoint y: 129, endPoint x: 121, endPoint y: 132, distance: 105.7
click at [121, 132] on span "Formelles: - Wohnt mit Tochter im Eigentum und steht allein im [GEOGRAPHIC_DATA…" at bounding box center [173, 98] width 130 height 109
click at [140, 130] on span "Formelles: - Wohnt mit Tochter im Eigentum und steht allein im [GEOGRAPHIC_DATA…" at bounding box center [173, 98] width 130 height 109
click at [154, 121] on span "Formelles: - Wohnt mit Tochter im Eigentum und steht allein im [GEOGRAPHIC_DATA…" at bounding box center [173, 98] width 130 height 109
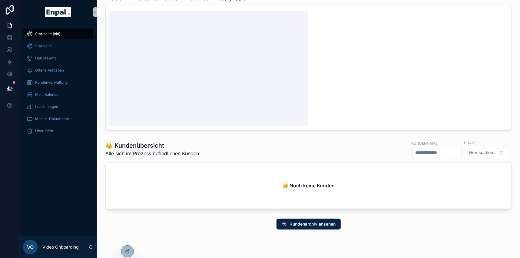
scroll to position [381, 0]
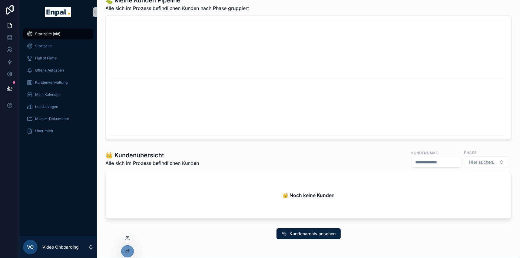
click at [127, 240] on icon at bounding box center [127, 237] width 5 height 5
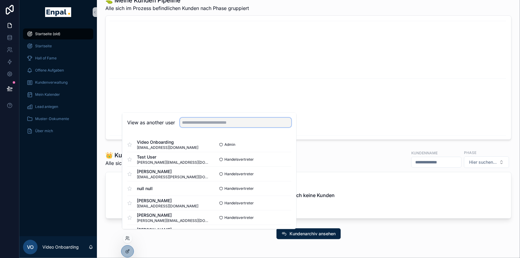
drag, startPoint x: 183, startPoint y: 130, endPoint x: 186, endPoint y: 129, distance: 3.1
click at [183, 127] on input "text" at bounding box center [235, 123] width 111 height 10
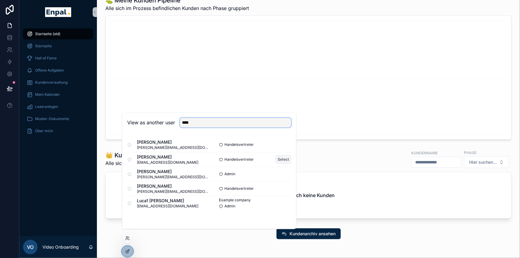
type input "****"
click at [285, 163] on button "Select" at bounding box center [283, 159] width 16 height 9
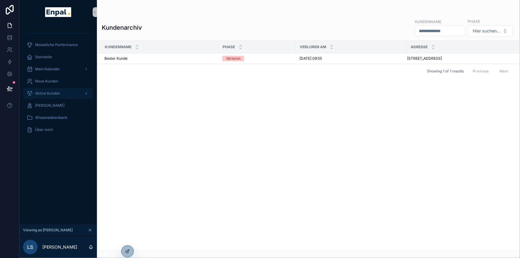
click at [52, 90] on div "Aktive Kunden" at bounding box center [58, 93] width 63 height 10
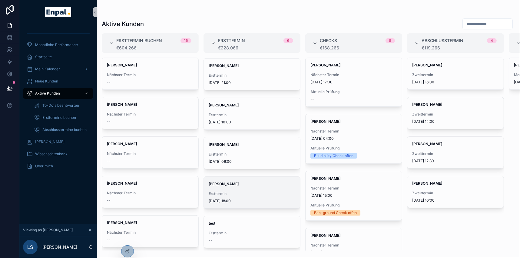
scroll to position [40, 0]
click at [228, 180] on strong "[PERSON_NAME]" at bounding box center [224, 182] width 30 height 5
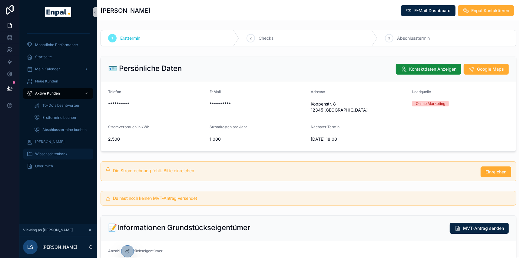
click at [62, 151] on div "Wissensdatenbank" at bounding box center [58, 154] width 63 height 10
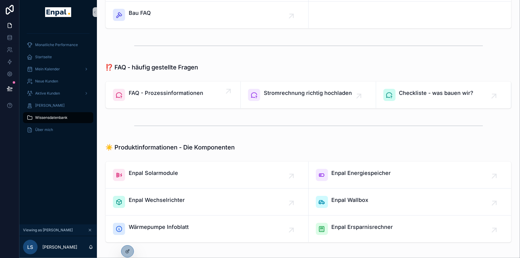
scroll to position [330, 0]
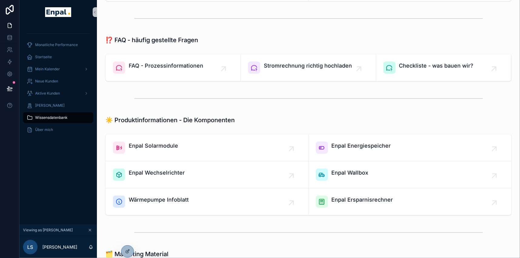
click at [131, 14] on div "scrollable content" at bounding box center [308, 18] width 413 height 20
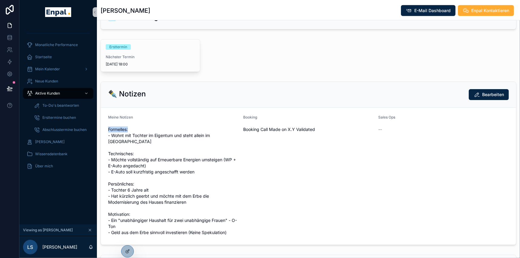
drag, startPoint x: 131, startPoint y: 129, endPoint x: 108, endPoint y: 130, distance: 23.0
click at [108, 130] on span "Formelles: - Wohnt mit Tochter im Eigentum und steht allein im [GEOGRAPHIC_DATA…" at bounding box center [173, 180] width 130 height 109
click at [142, 126] on span "Formelles: - Wohnt mit Tochter im Eigentum und steht allein im [GEOGRAPHIC_DATA…" at bounding box center [173, 180] width 130 height 109
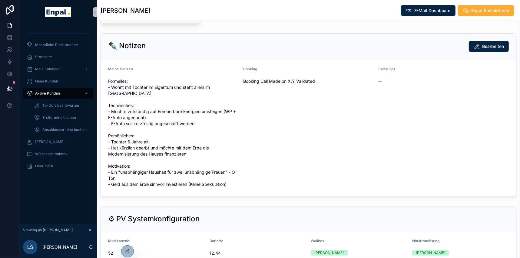
scroll to position [412, 0]
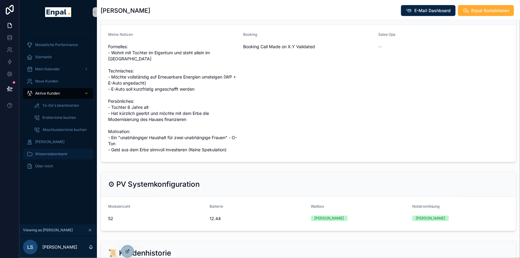
click at [59, 153] on span "Wissensdatenbank" at bounding box center [51, 153] width 32 height 5
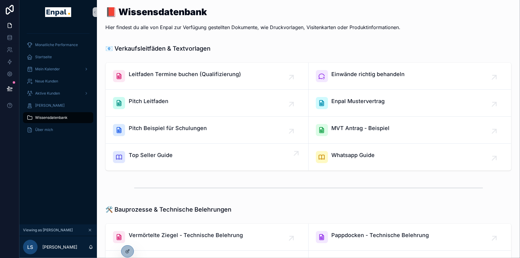
click at [164, 152] on span "Top Seller Guide" at bounding box center [151, 155] width 44 height 8
